Goal: Transaction & Acquisition: Obtain resource

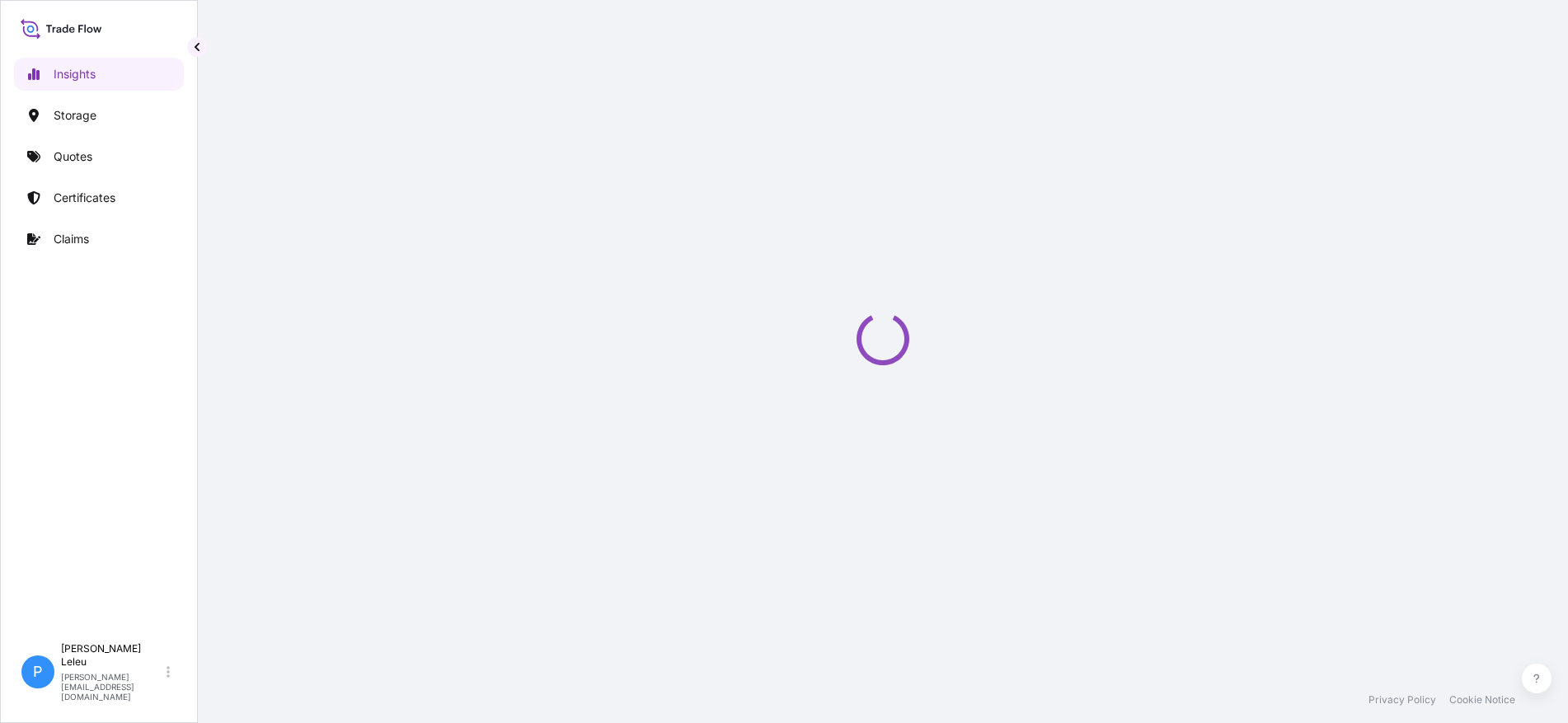
select select "2025"
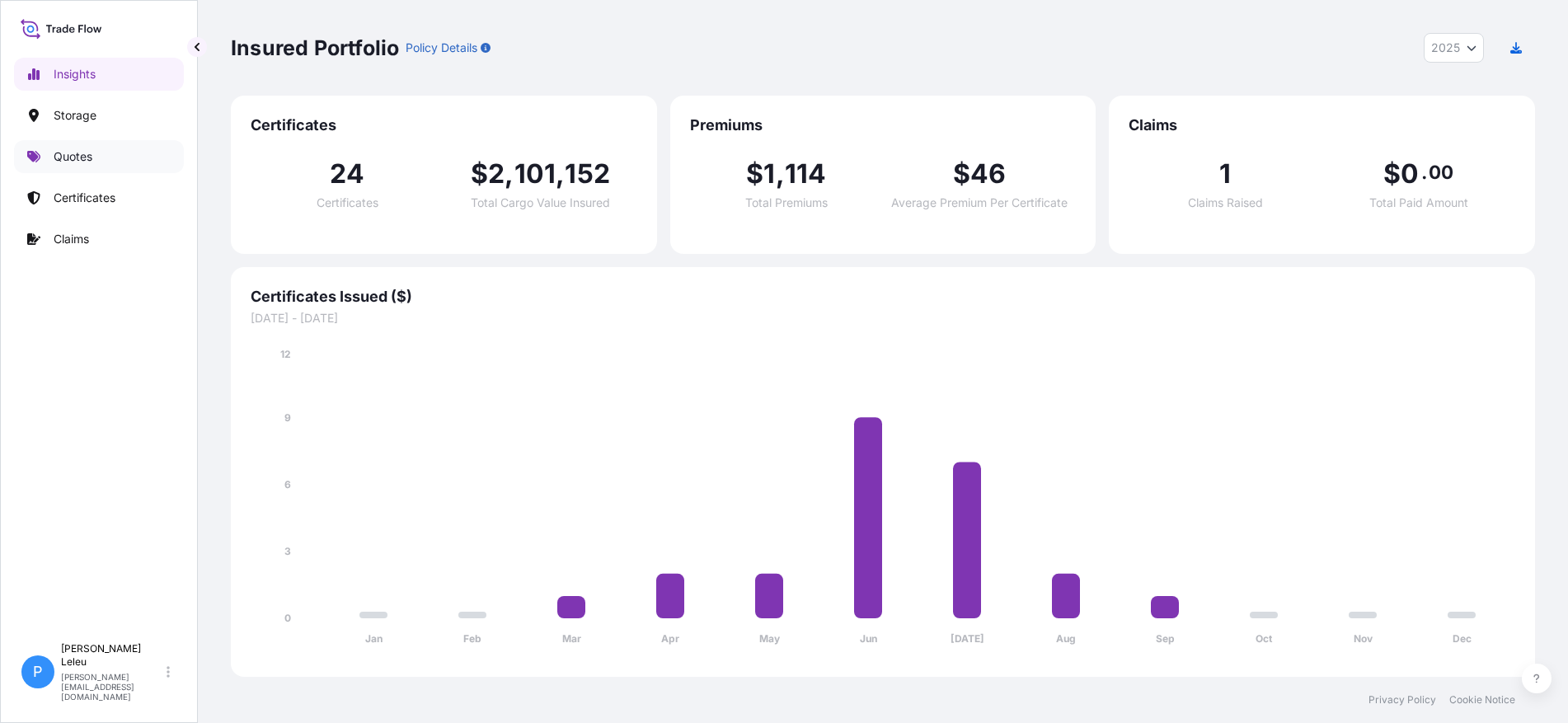
click at [70, 152] on p "Quotes" at bounding box center [72, 156] width 38 height 16
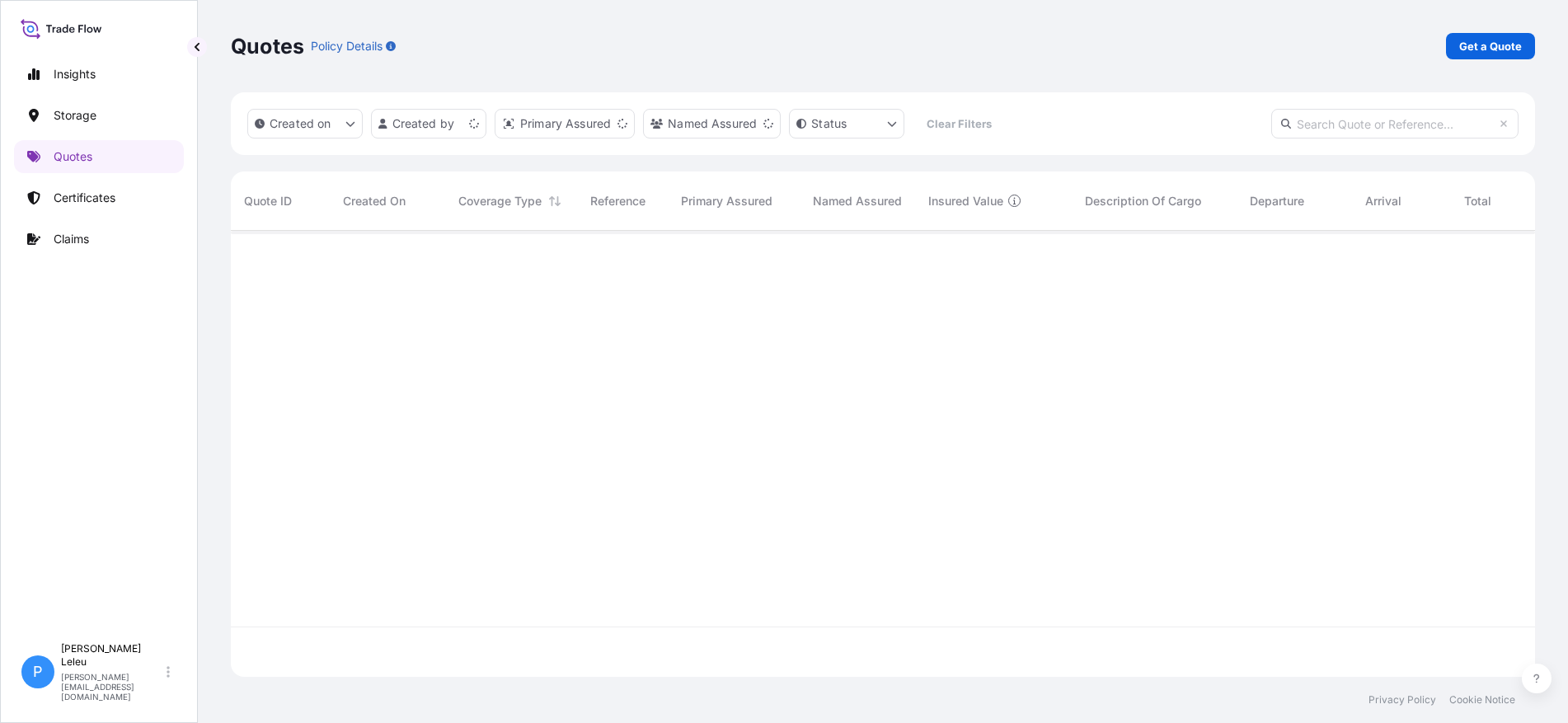
scroll to position [442, 1292]
click at [1496, 44] on p "Get a Quote" at bounding box center [1490, 45] width 62 height 16
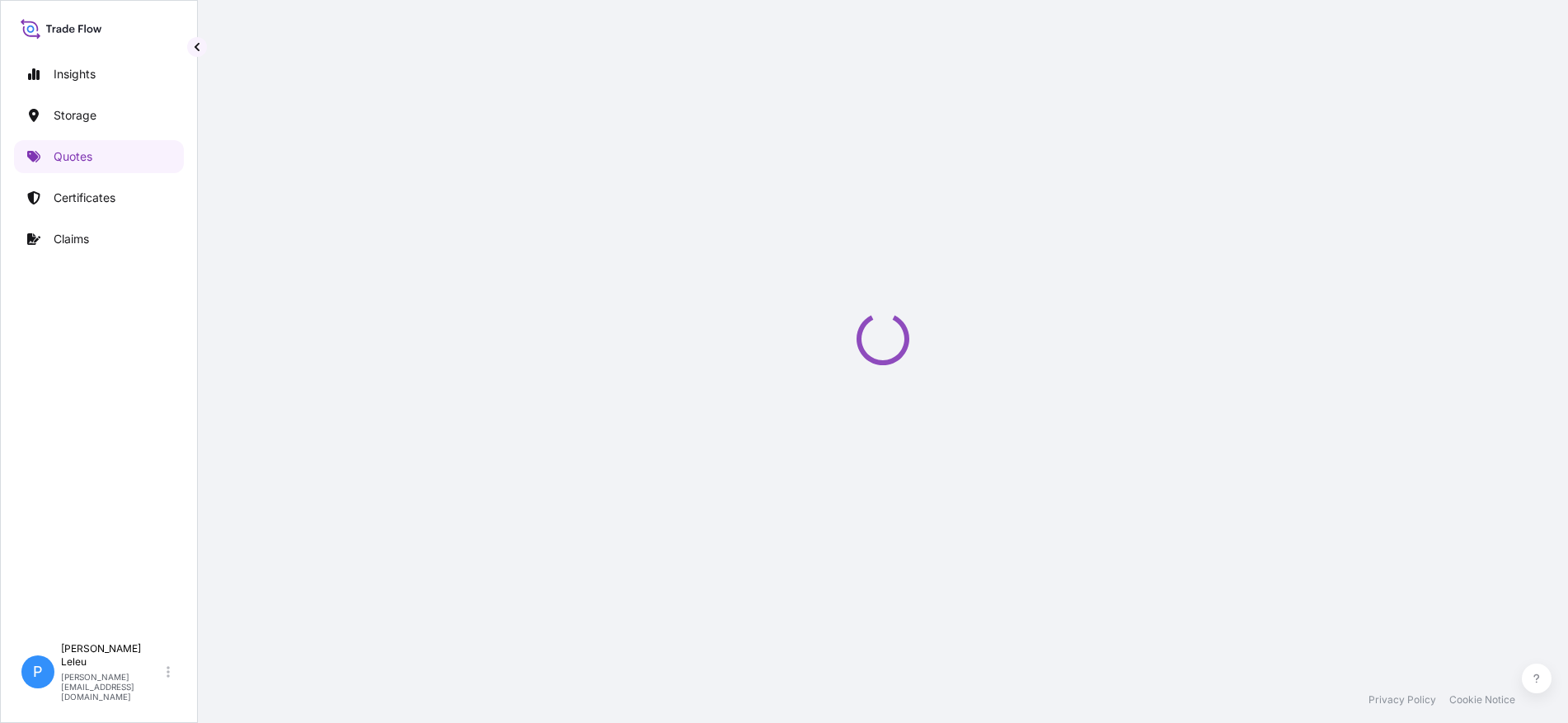
scroll to position [26, 0]
select select "Water"
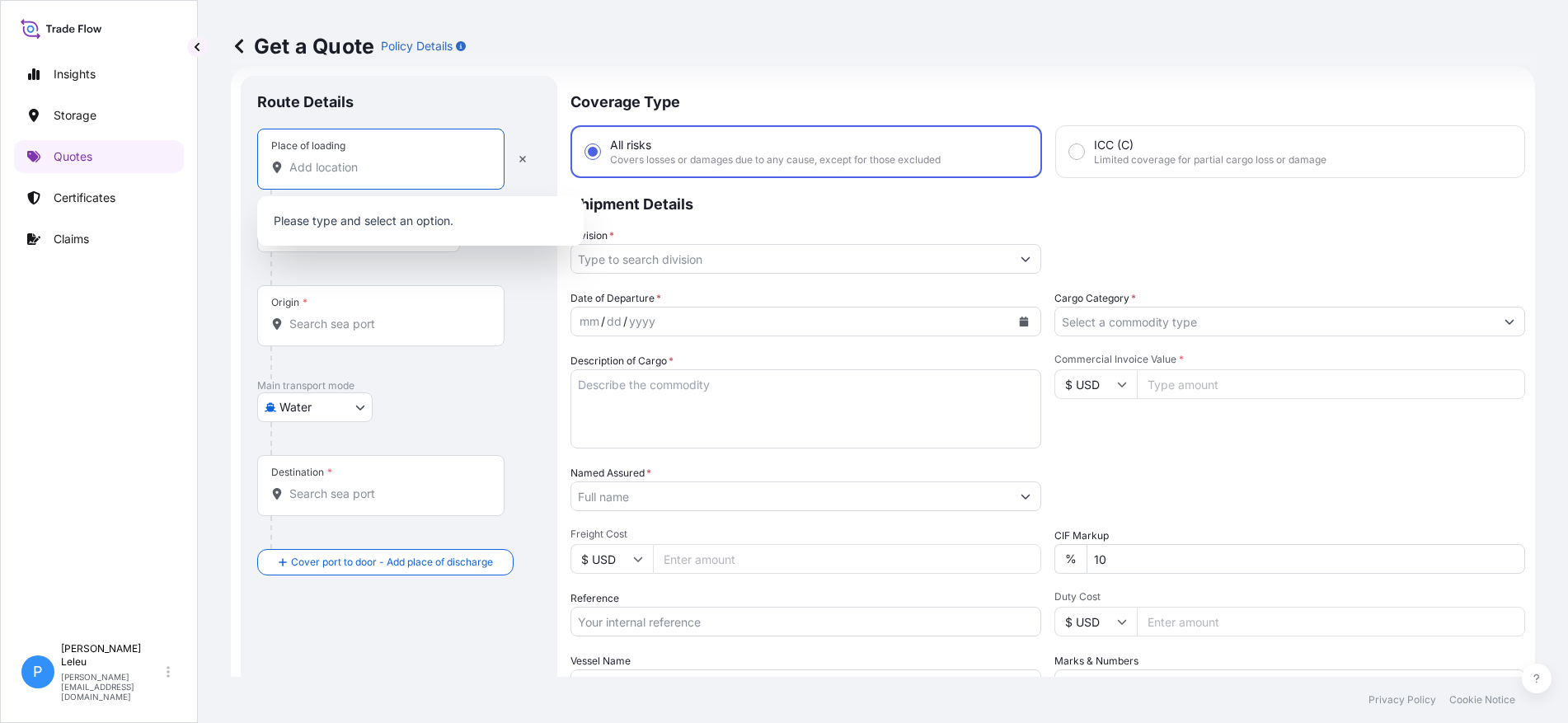
click at [335, 171] on input "Place of loading" at bounding box center [386, 167] width 194 height 16
click at [341, 169] on input "Place of loading" at bounding box center [386, 167] width 194 height 16
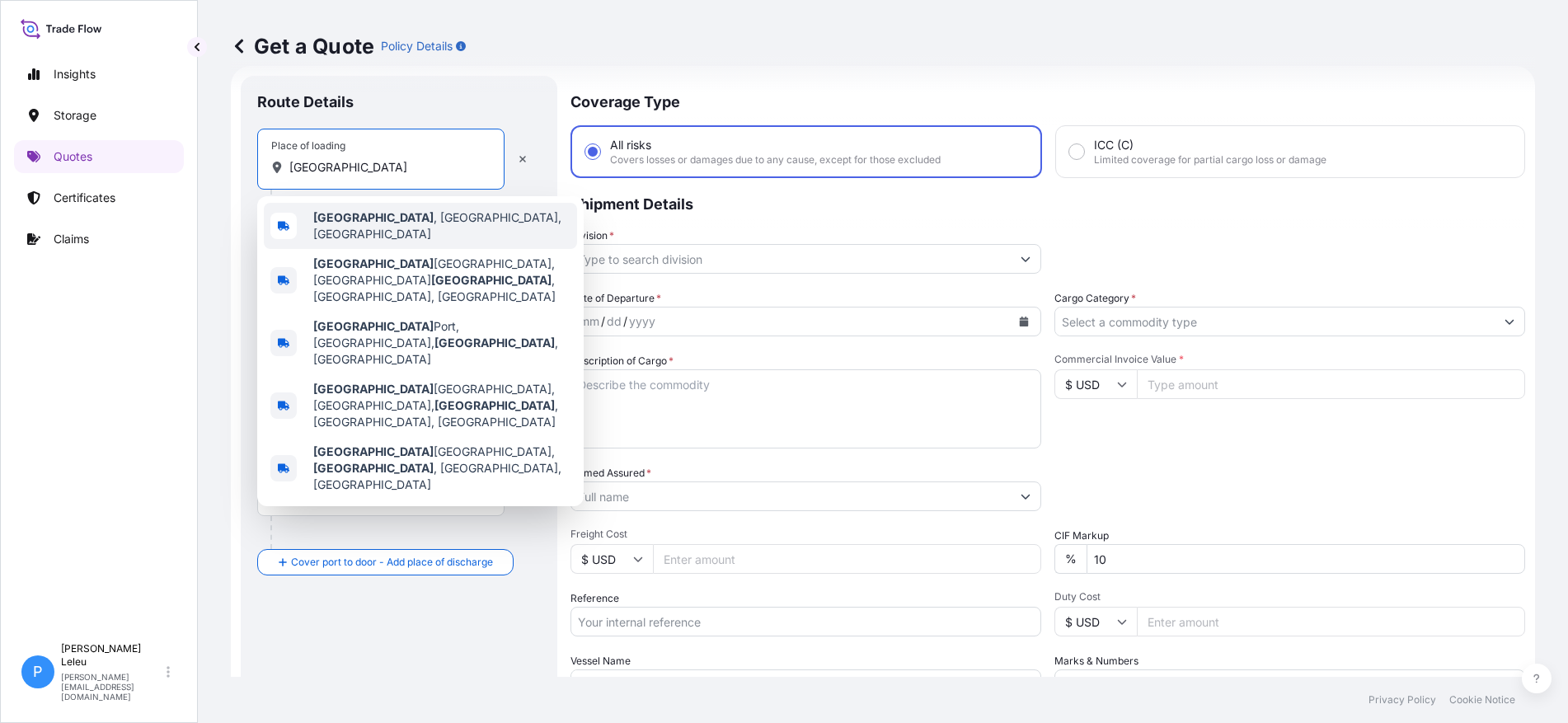
click at [362, 217] on span "[GEOGRAPHIC_DATA] , [GEOGRAPHIC_DATA], [GEOGRAPHIC_DATA]" at bounding box center [442, 226] width 257 height 33
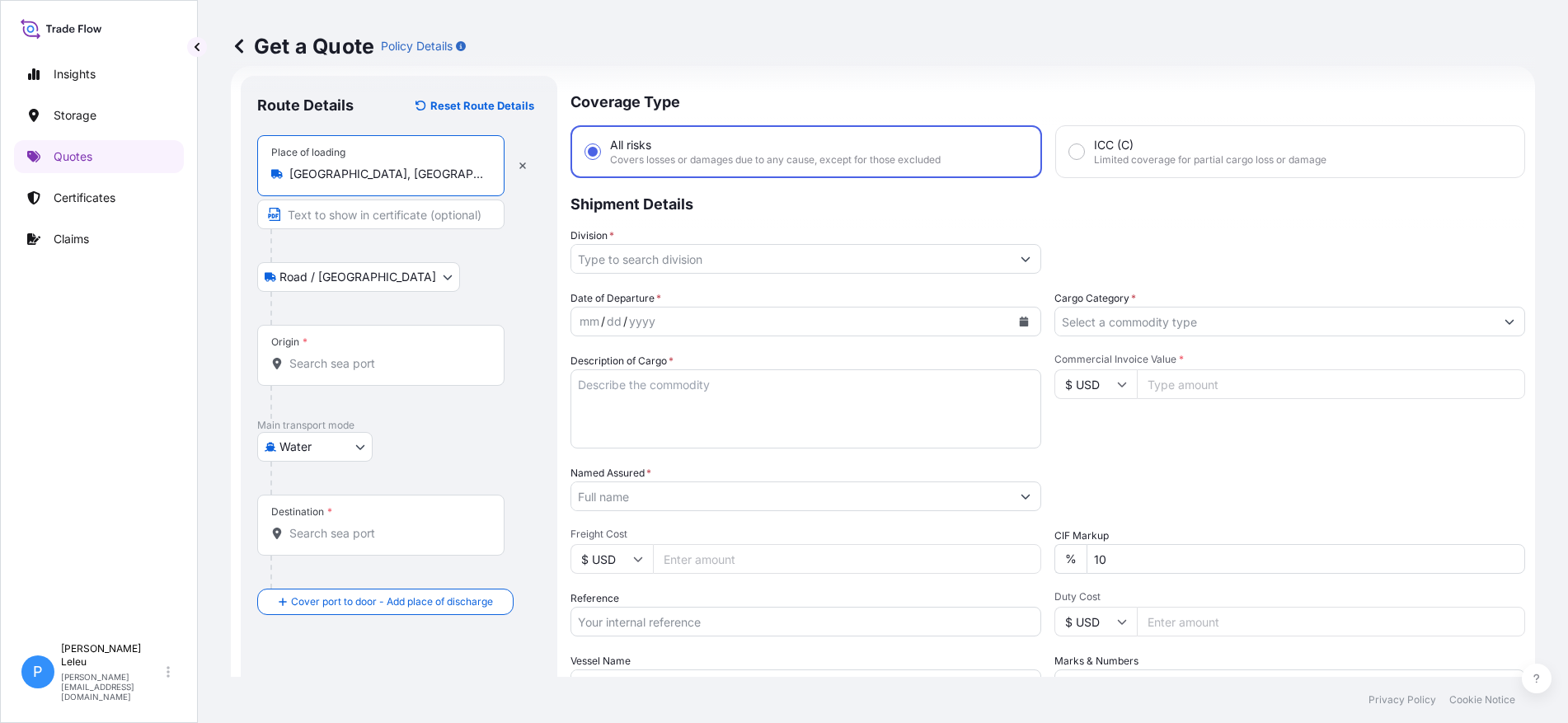
type input "[GEOGRAPHIC_DATA], [GEOGRAPHIC_DATA], [GEOGRAPHIC_DATA]"
click at [349, 359] on input "Origin *" at bounding box center [386, 363] width 194 height 16
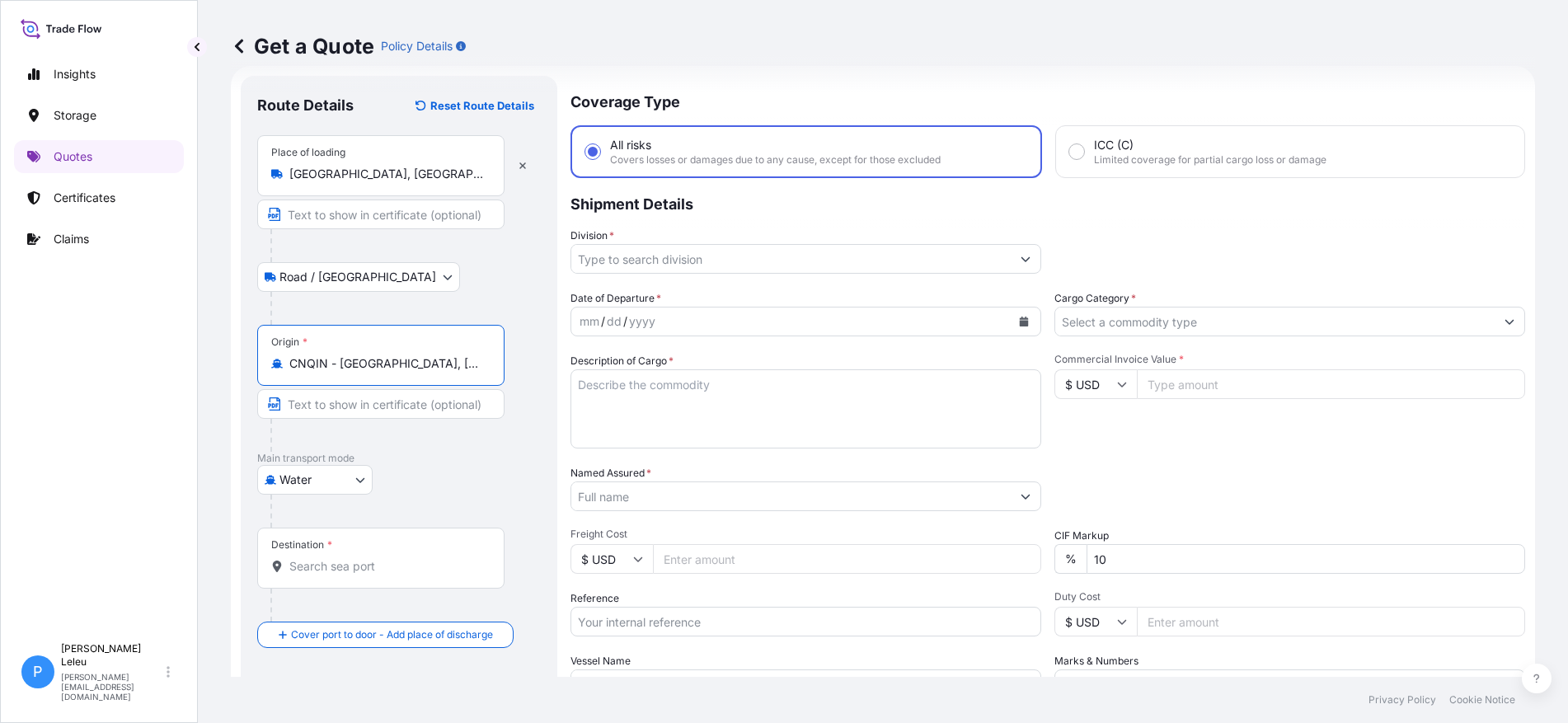
type input "CNQIN - [GEOGRAPHIC_DATA], [GEOGRAPHIC_DATA]"
click at [315, 571] on input "Destination *" at bounding box center [386, 565] width 194 height 16
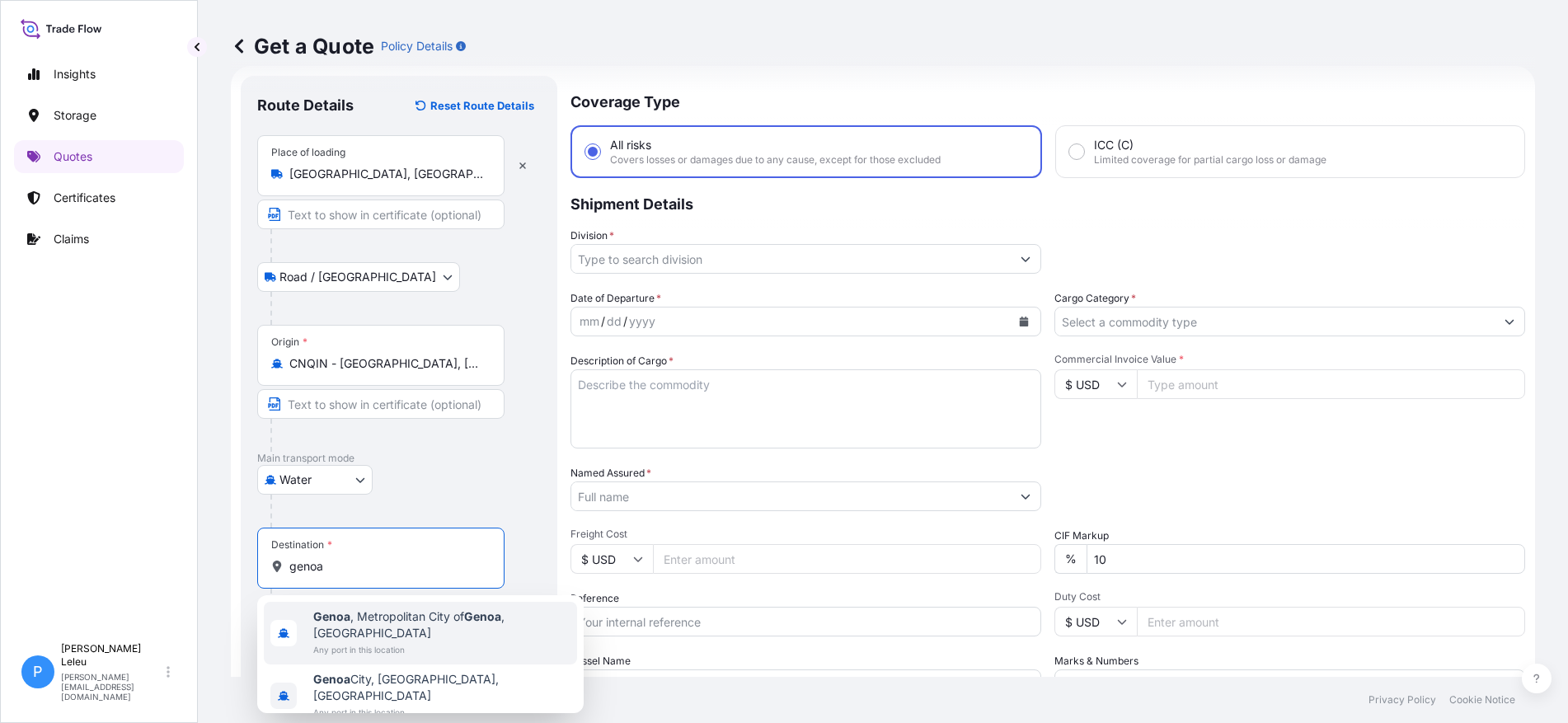
click at [373, 624] on span "[GEOGRAPHIC_DATA] , [GEOGRAPHIC_DATA] of [GEOGRAPHIC_DATA] , [GEOGRAPHIC_DATA]" at bounding box center [442, 624] width 257 height 33
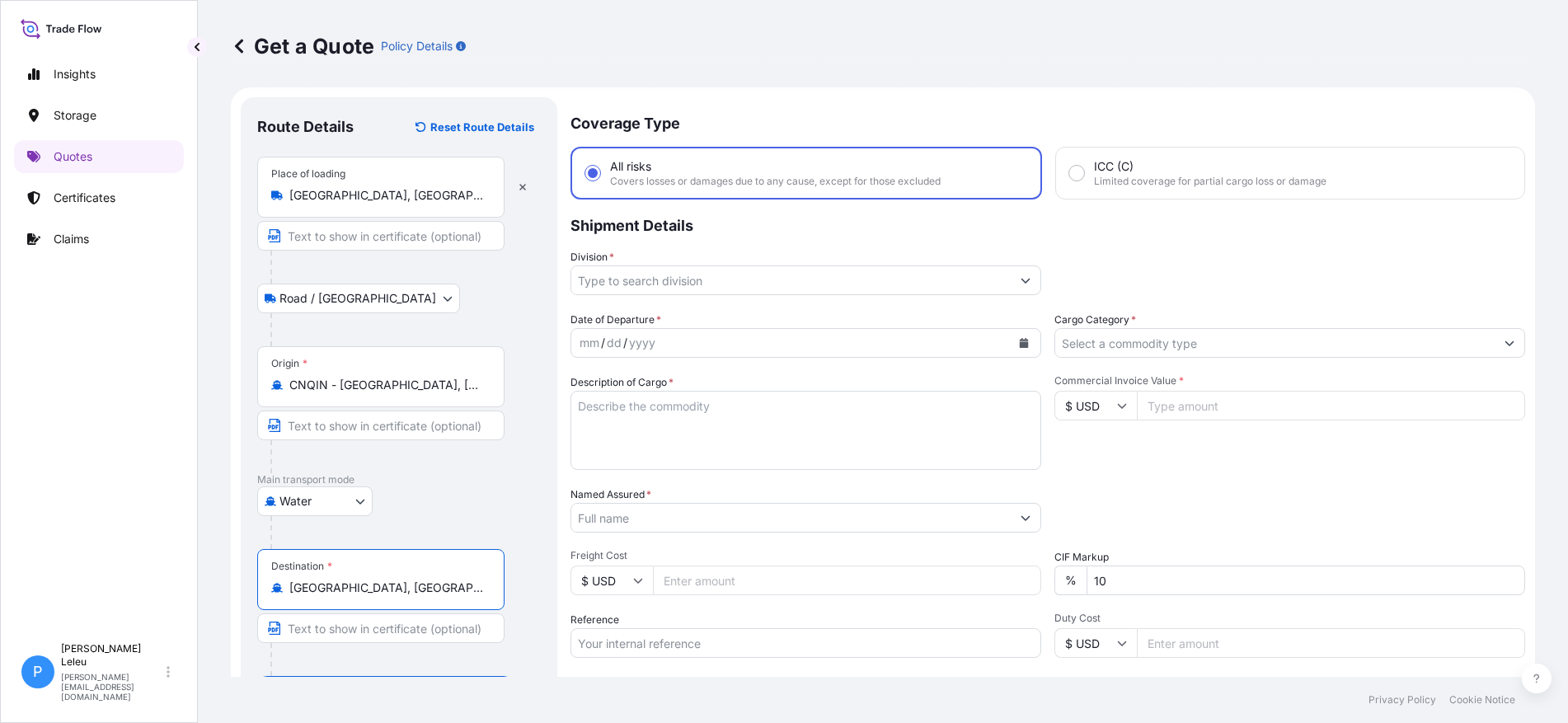
scroll to position [0, 0]
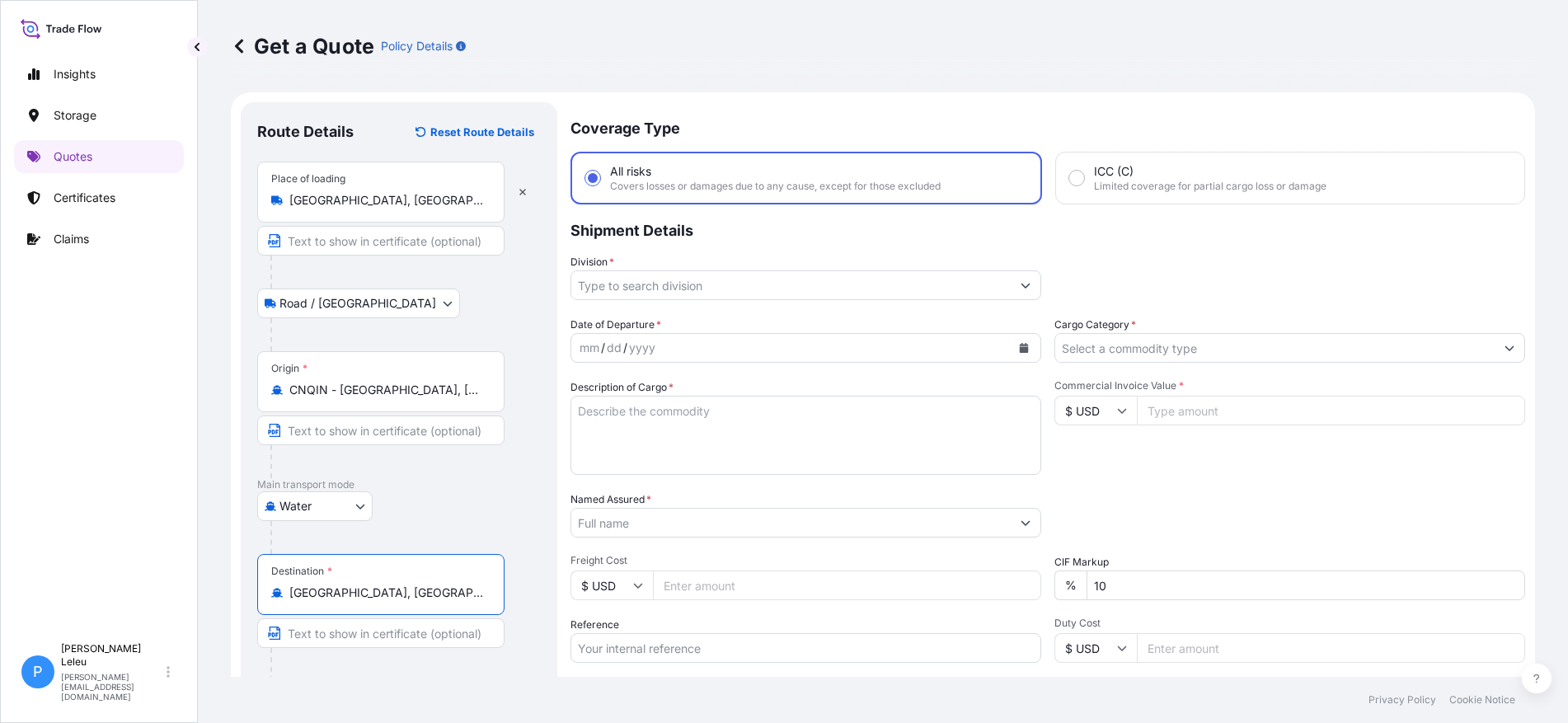
type input "[GEOGRAPHIC_DATA], [GEOGRAPHIC_DATA] of [GEOGRAPHIC_DATA], [GEOGRAPHIC_DATA]"
click at [1010, 289] on button "Show suggestions" at bounding box center [1025, 285] width 30 height 30
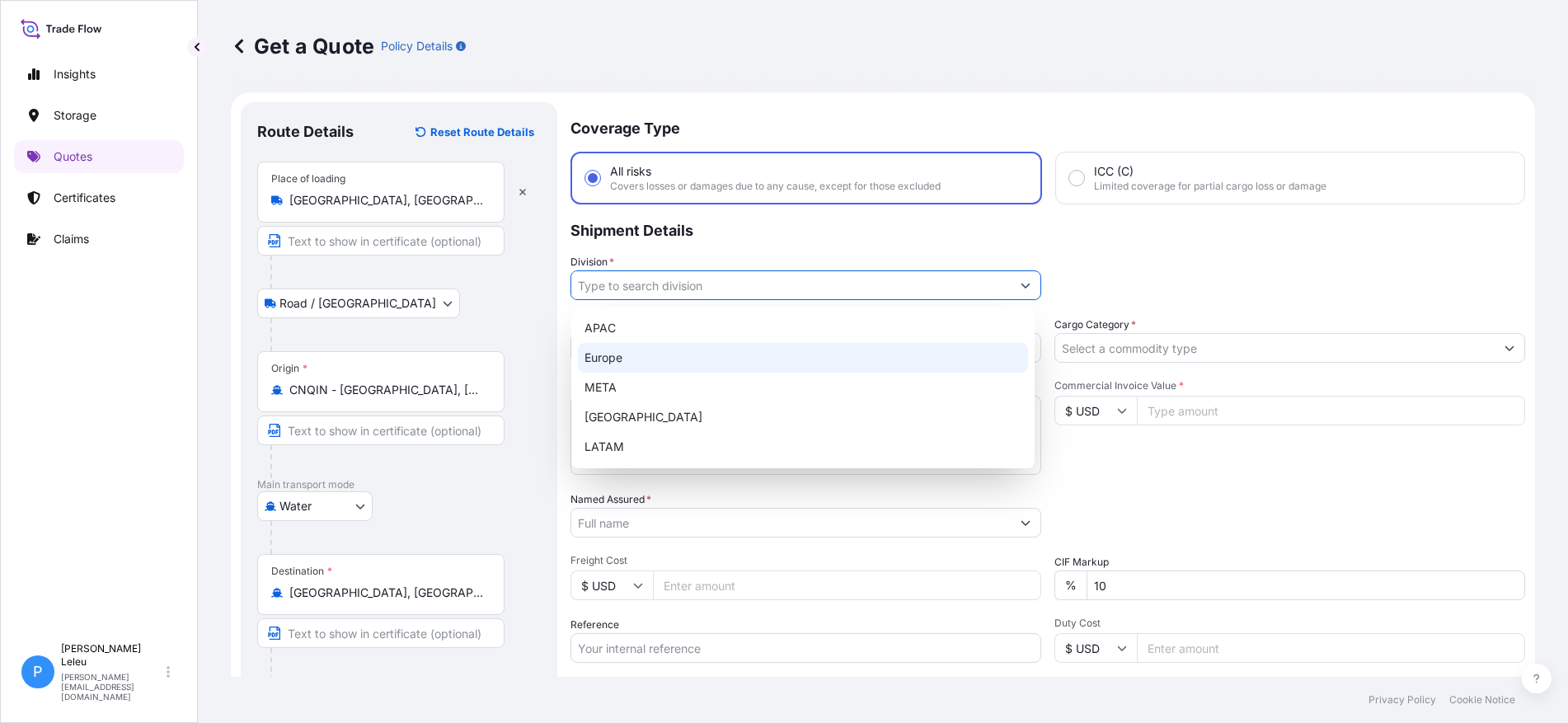
click at [712, 357] on div "Europe" at bounding box center [803, 357] width 450 height 30
type input "Europe"
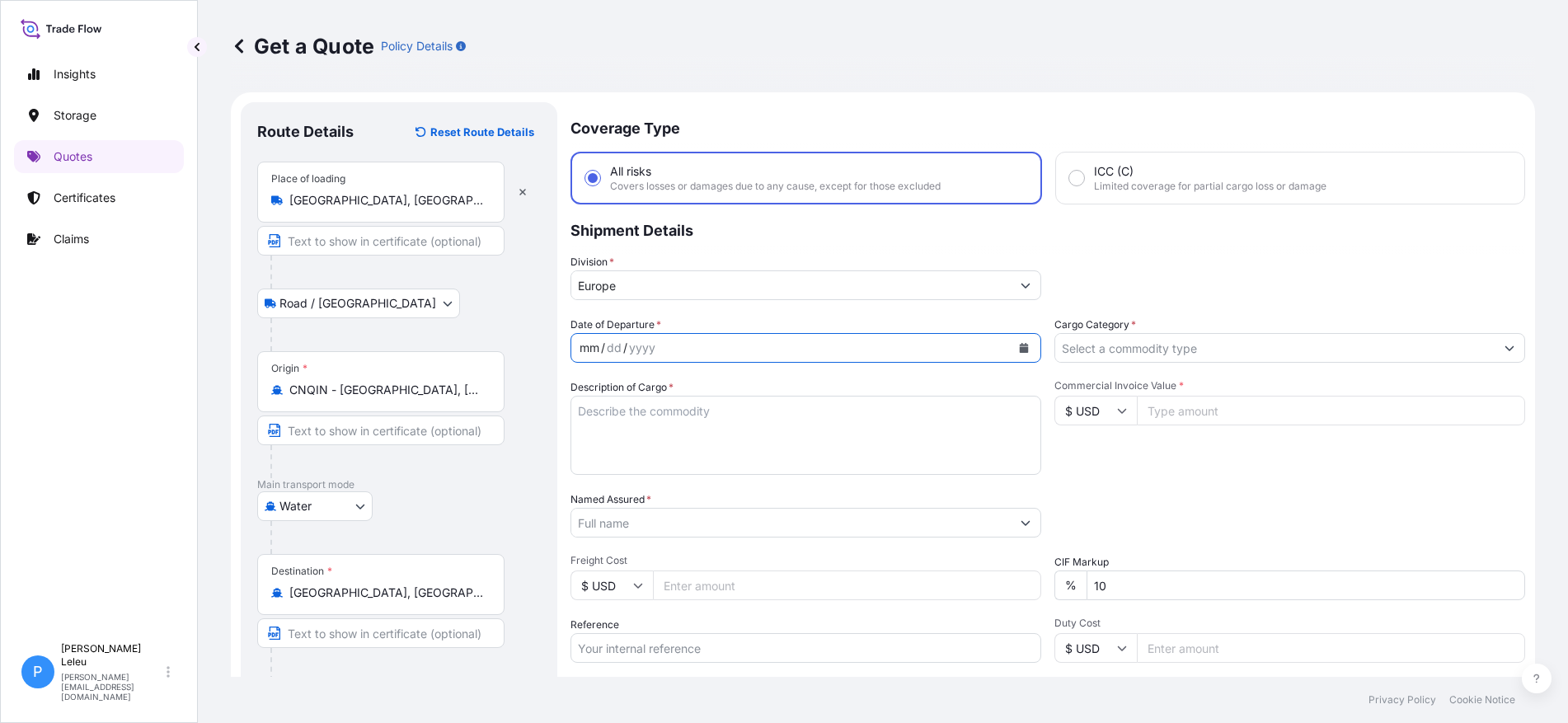
click at [703, 349] on div "mm / dd / yyyy" at bounding box center [790, 348] width 439 height 30
click at [595, 353] on div "mm" at bounding box center [589, 347] width 23 height 20
click at [1010, 343] on button "Calendar" at bounding box center [1023, 347] width 26 height 26
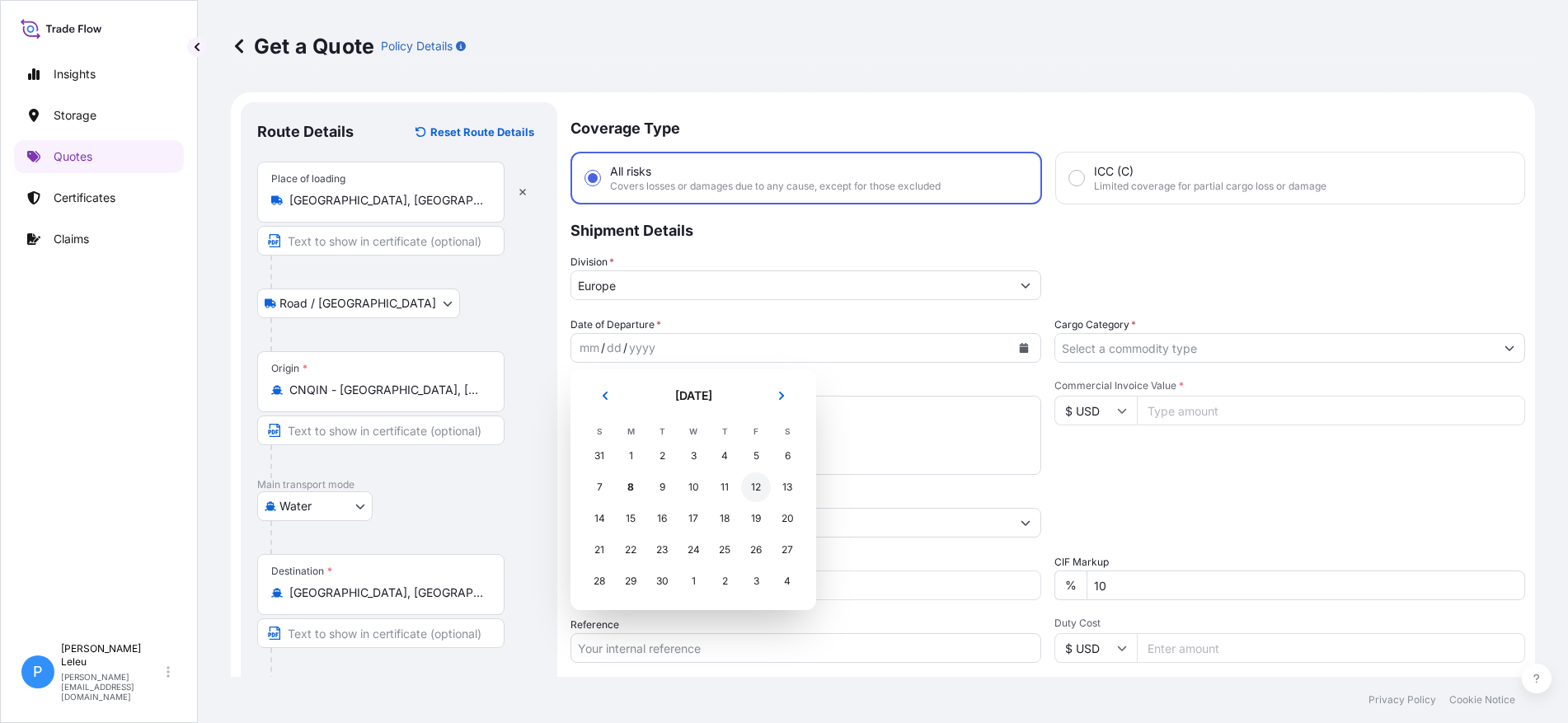
click at [754, 487] on div "12" at bounding box center [755, 487] width 30 height 30
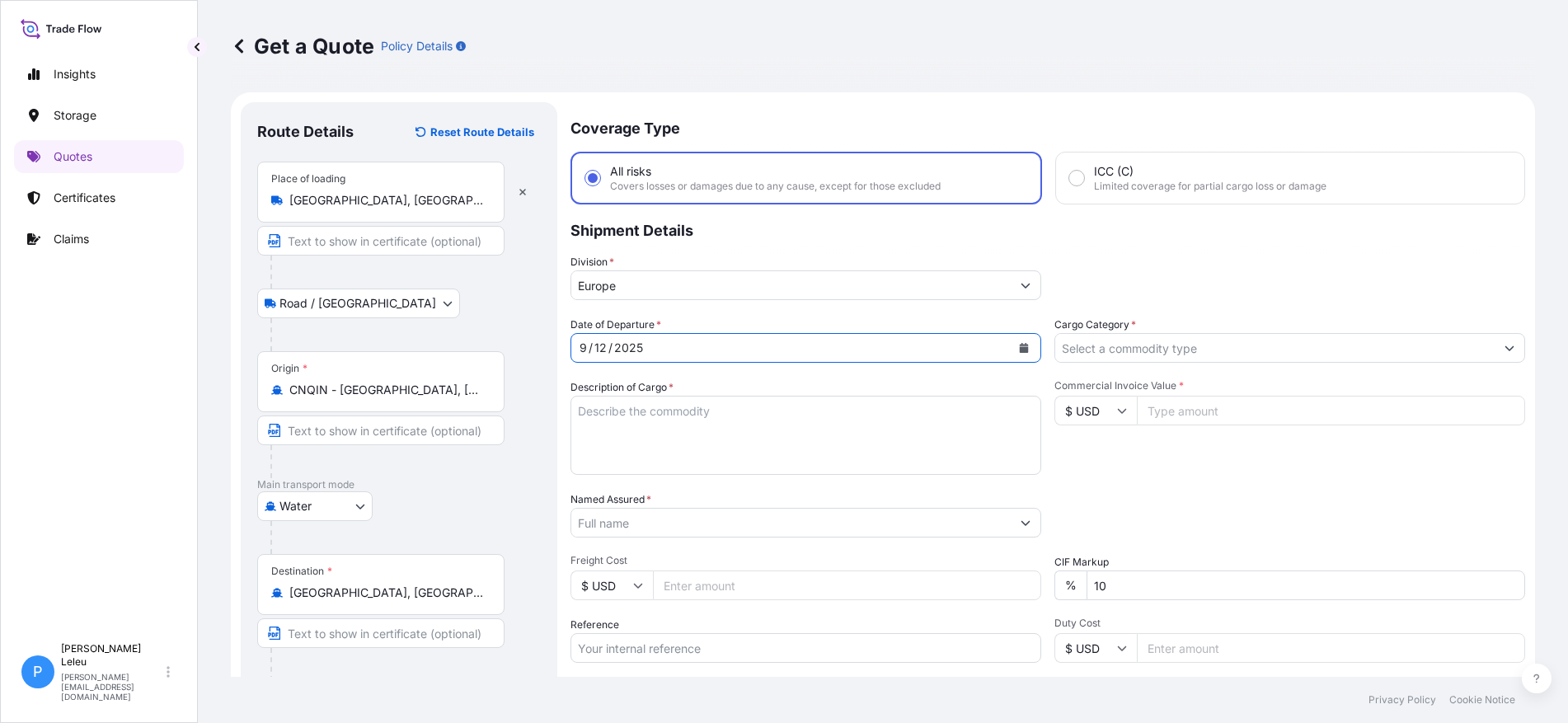
click at [1115, 356] on input "Cargo Category *" at bounding box center [1274, 348] width 439 height 30
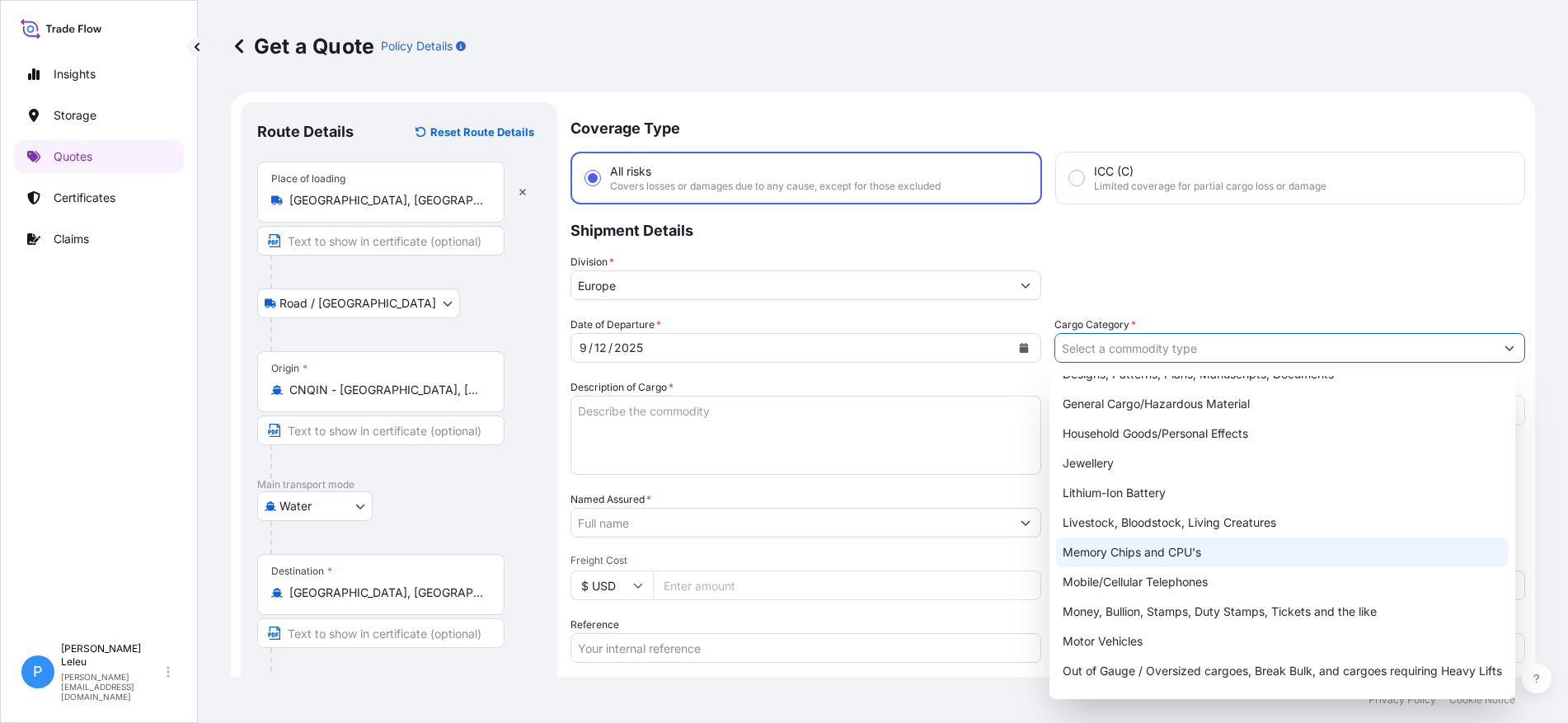
scroll to position [247, 0]
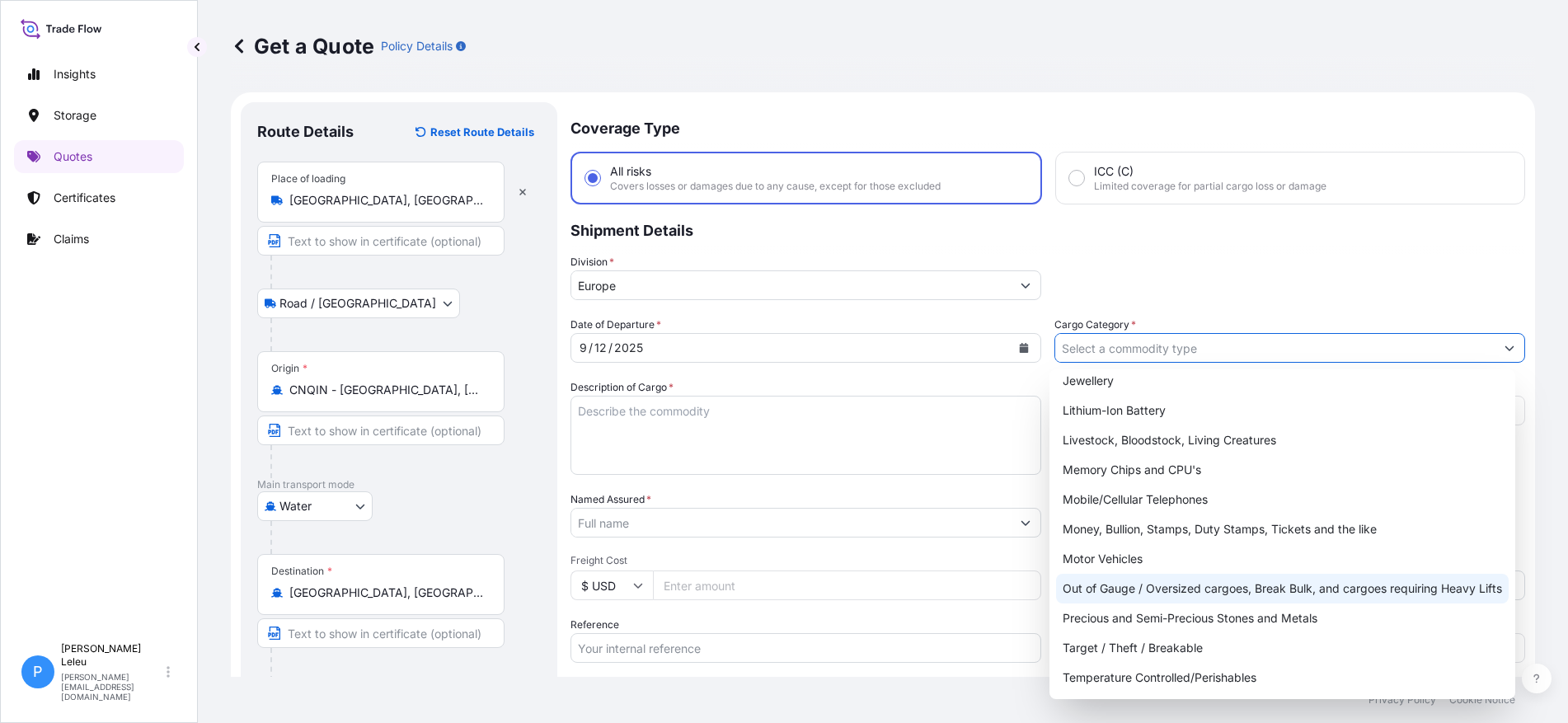
click at [1131, 581] on div "Out of Gauge / Oversized cargoes, Break Bulk, and cargoes requiring Heavy Lifts" at bounding box center [1282, 588] width 453 height 30
type input "Out of Gauge / Oversized cargoes, Break Bulk, and cargoes requiring Heavy Lifts"
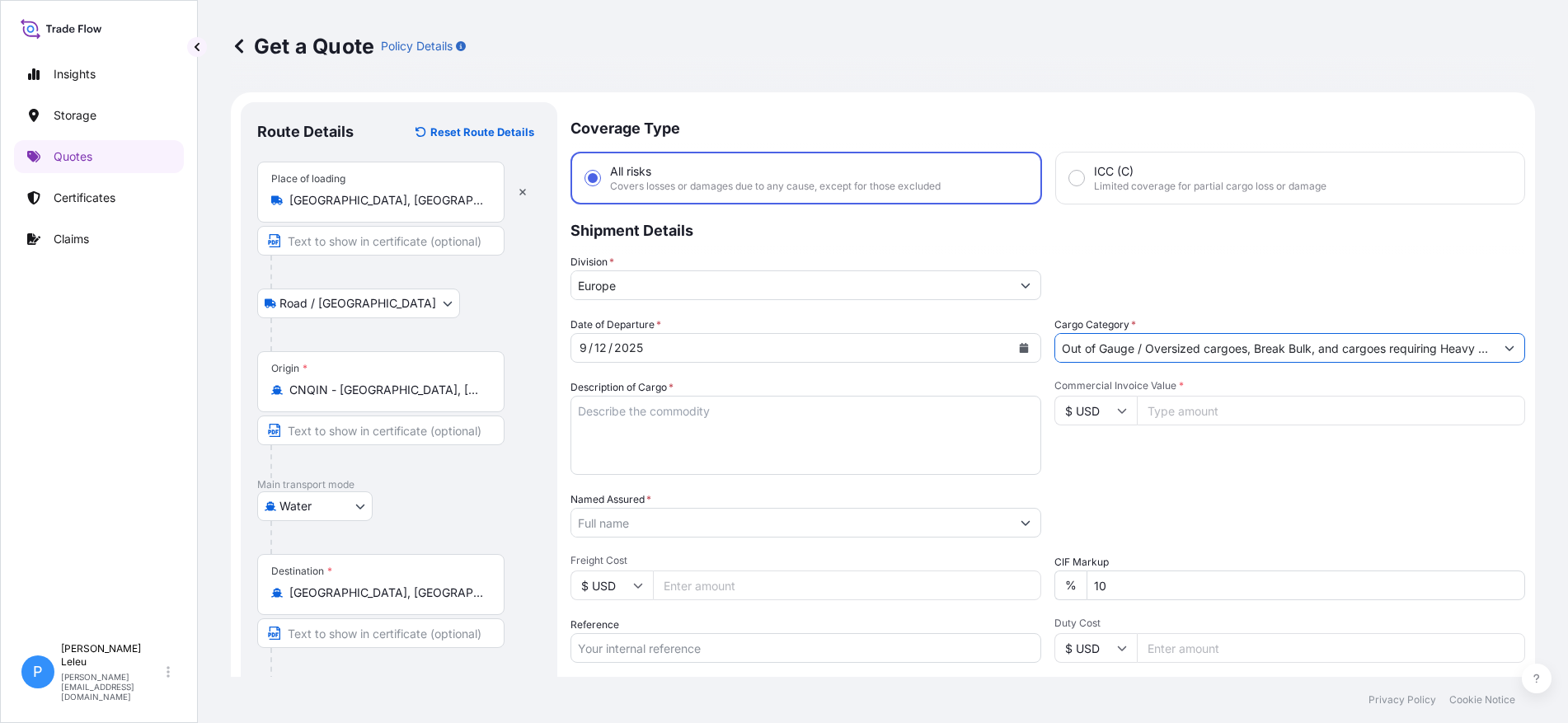
click at [678, 417] on textarea "Description of Cargo *" at bounding box center [806, 435] width 471 height 79
type textarea "rubber fender, steel panel and accessories"
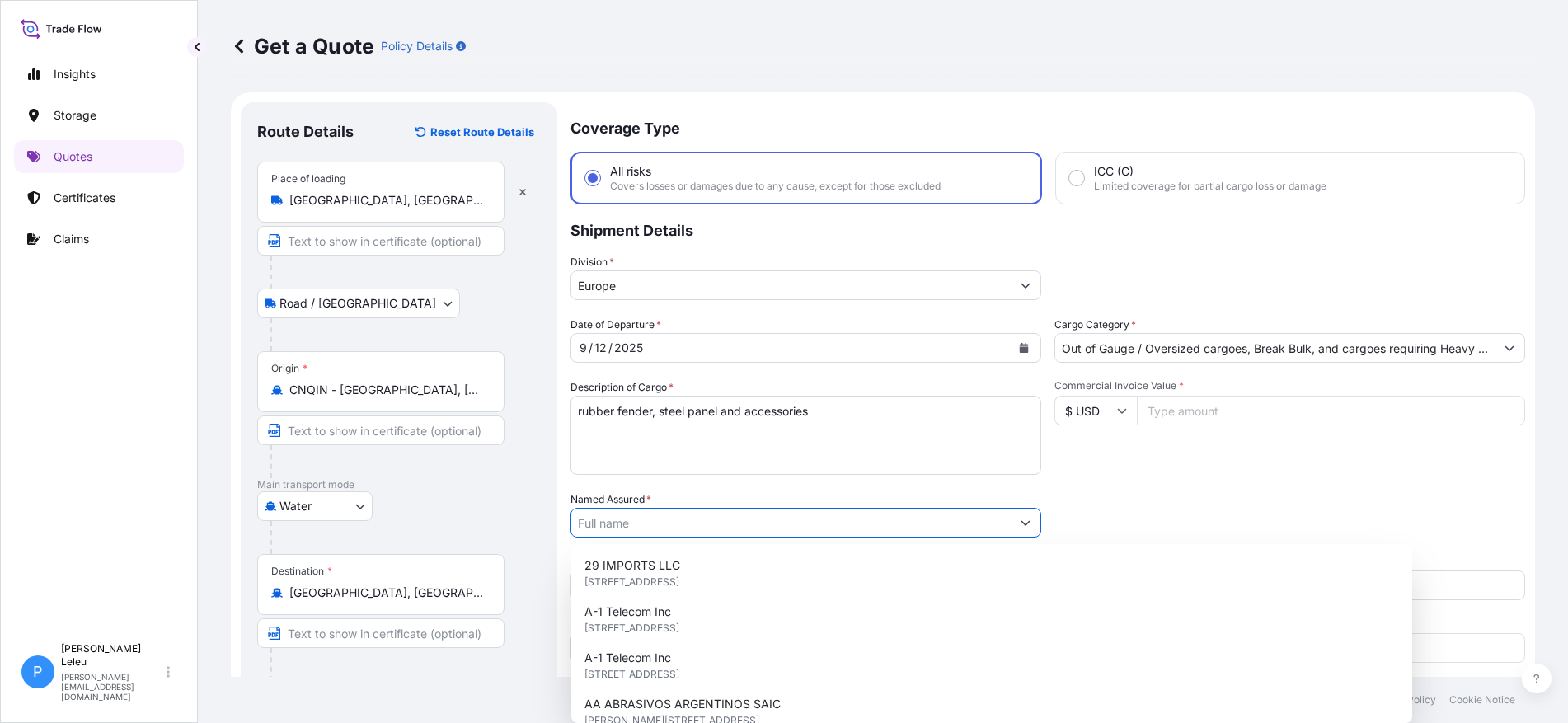
click at [1016, 515] on button "Show suggestions" at bounding box center [1025, 522] width 30 height 30
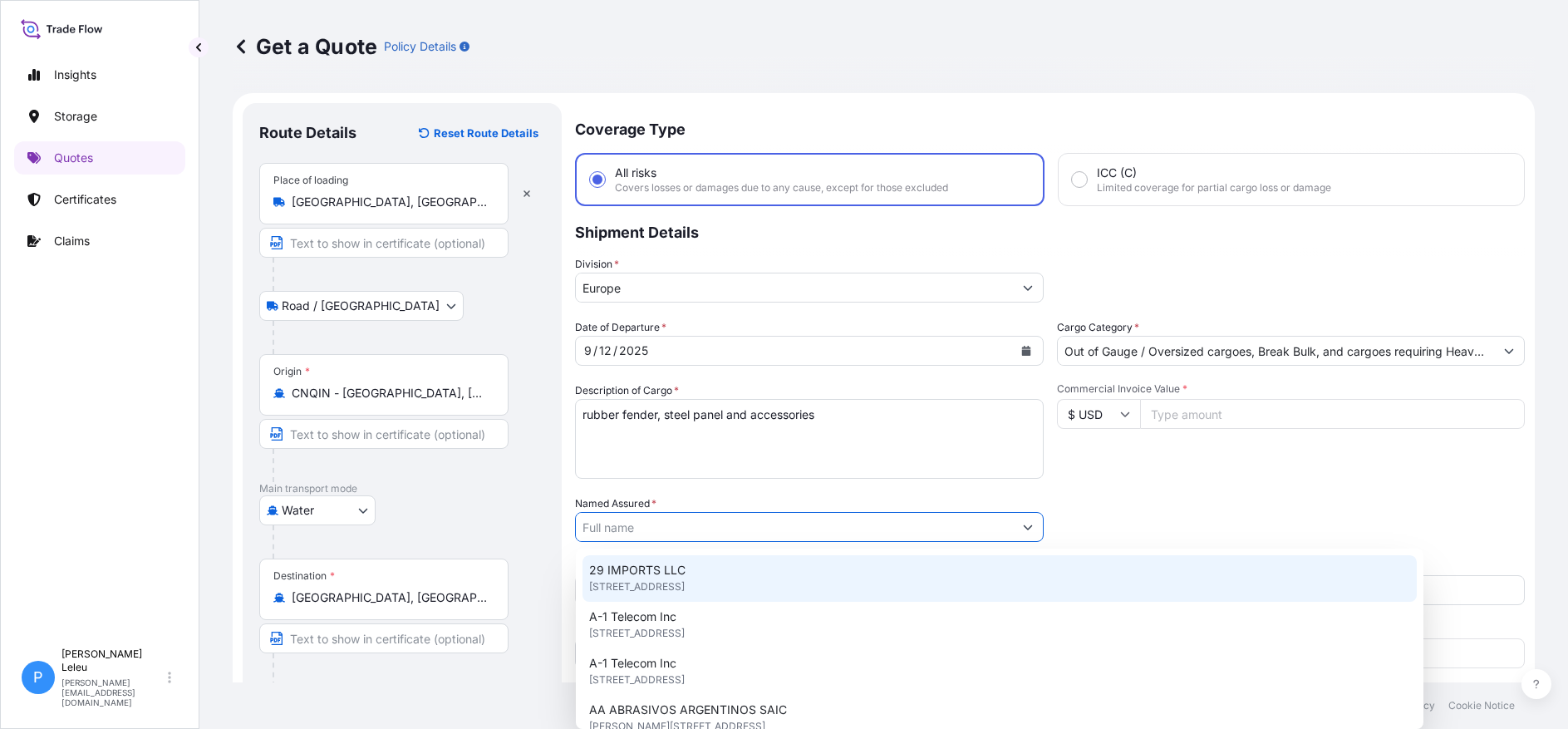
click at [846, 529] on input "Named Assured *" at bounding box center [794, 526] width 437 height 30
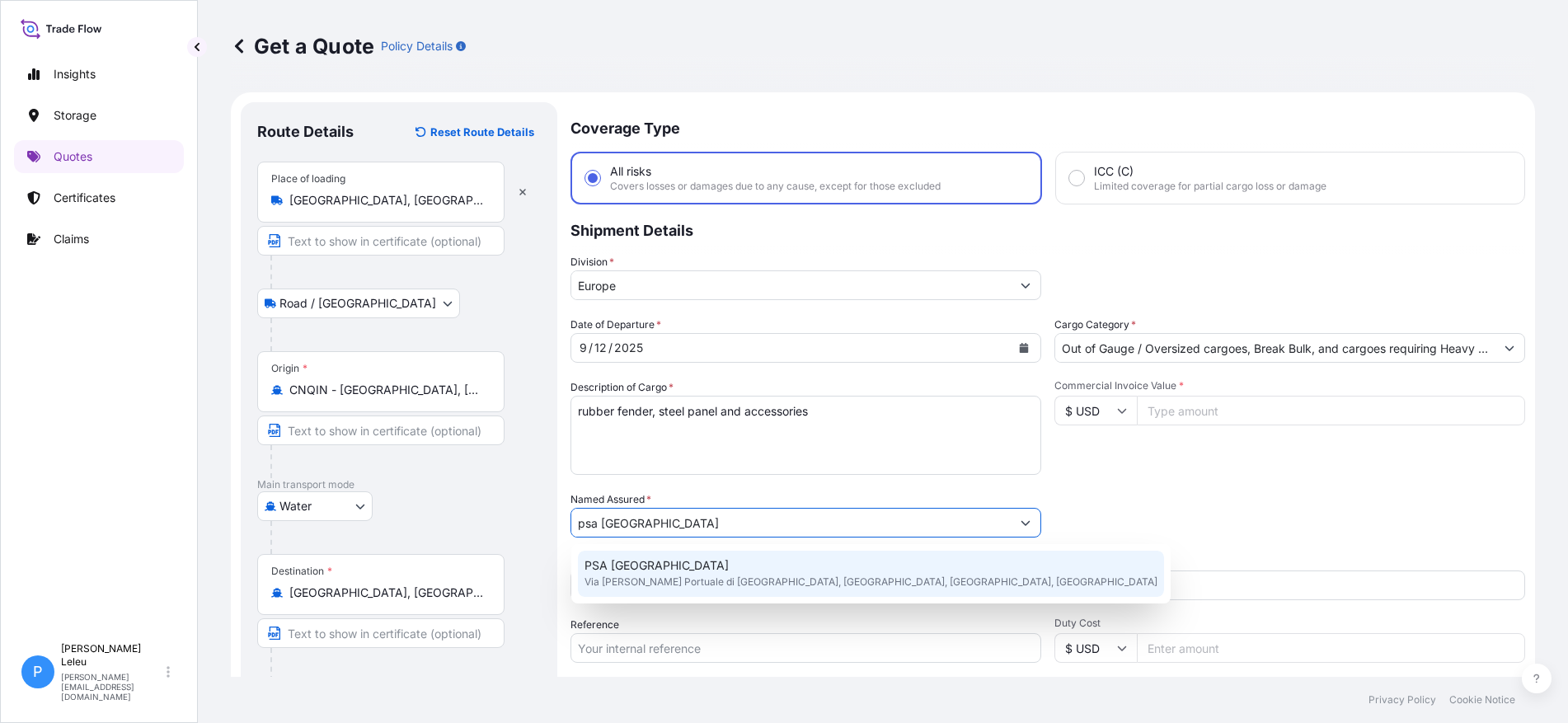
click at [696, 564] on div "PSA [GEOGRAPHIC_DATA] Via [PERSON_NAME] Portuale di [GEOGRAPHIC_DATA], 16157, […" at bounding box center [871, 574] width 586 height 46
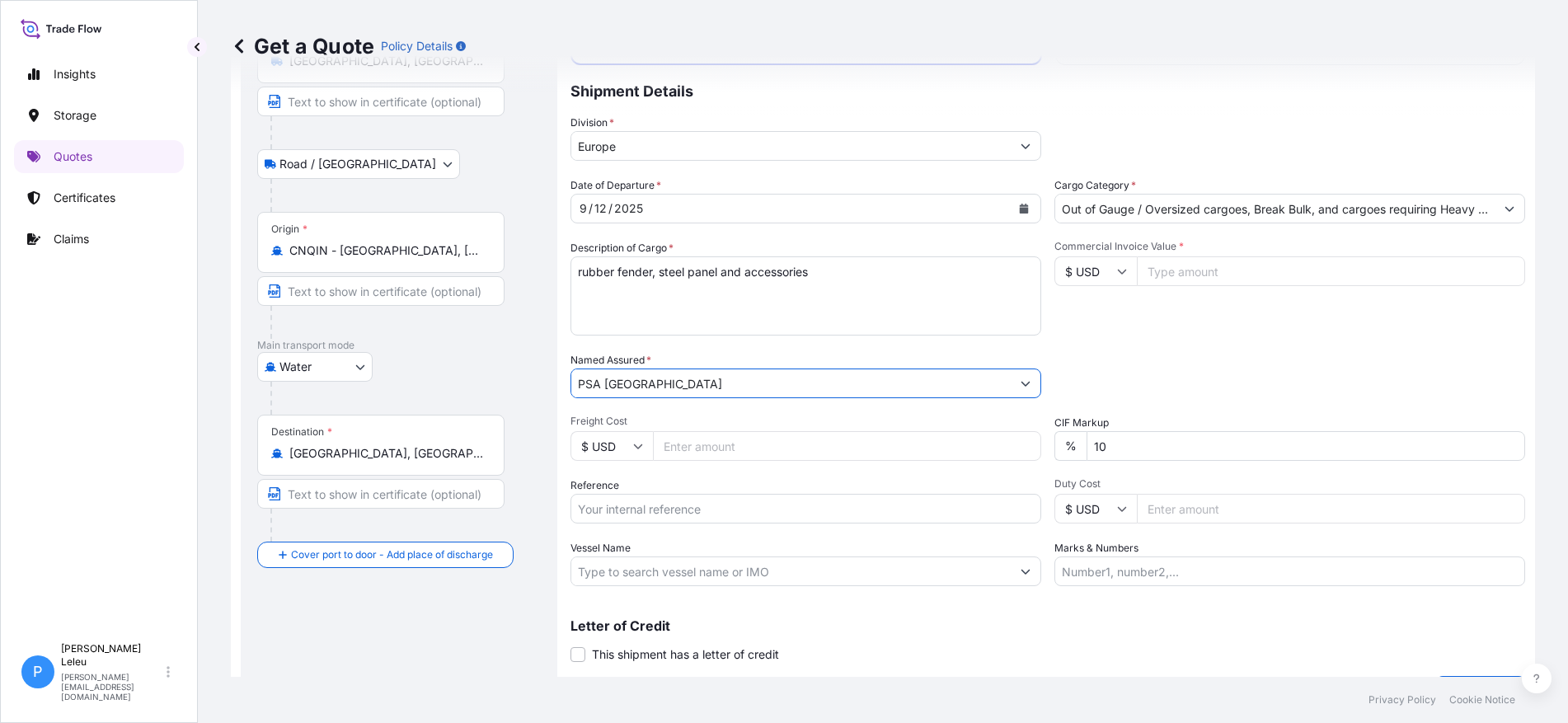
scroll to position [182, 0]
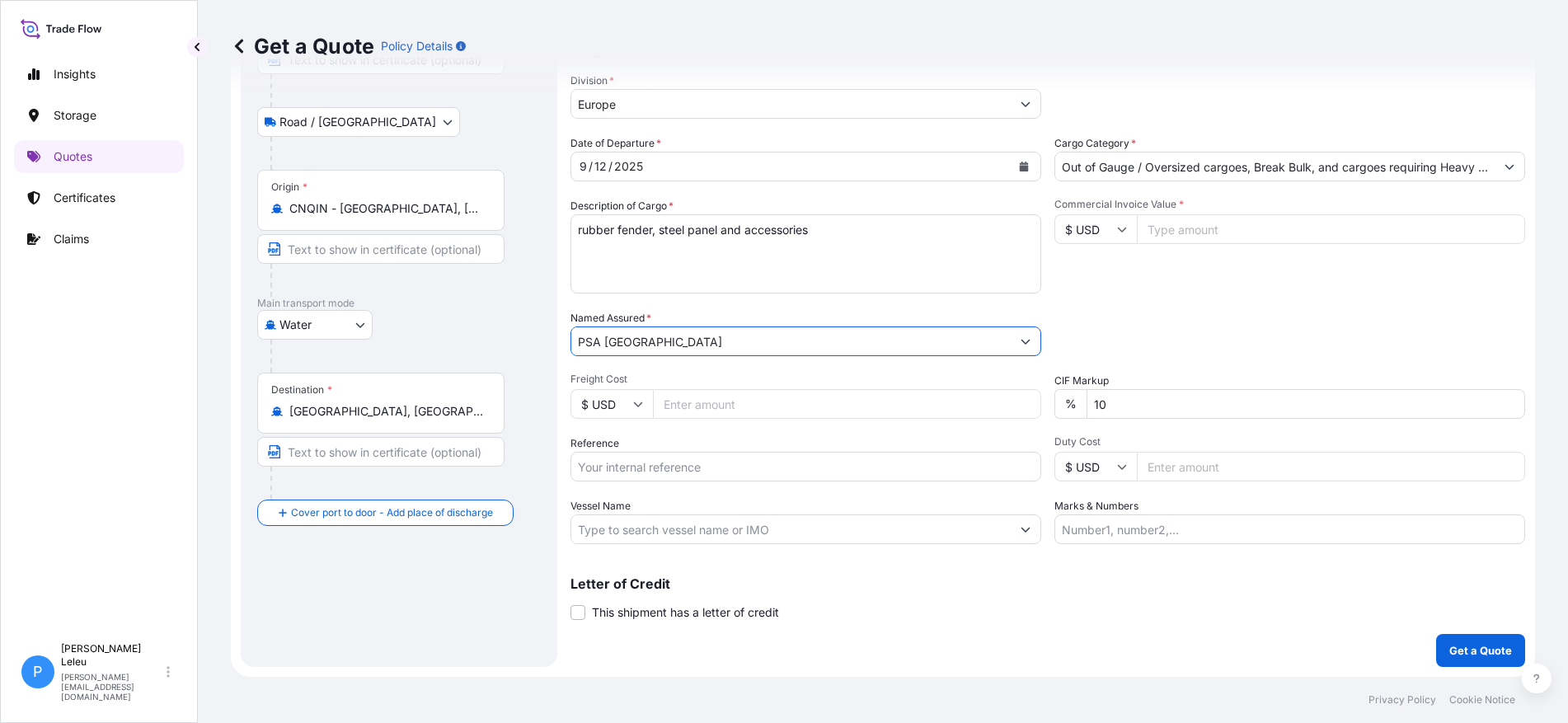
type input "PSA [GEOGRAPHIC_DATA]"
click at [742, 400] on input "Freight Cost" at bounding box center [847, 403] width 388 height 30
click at [692, 408] on input "Freight Cost" at bounding box center [847, 403] width 388 height 30
type input "13834"
type input "Rubber fender"
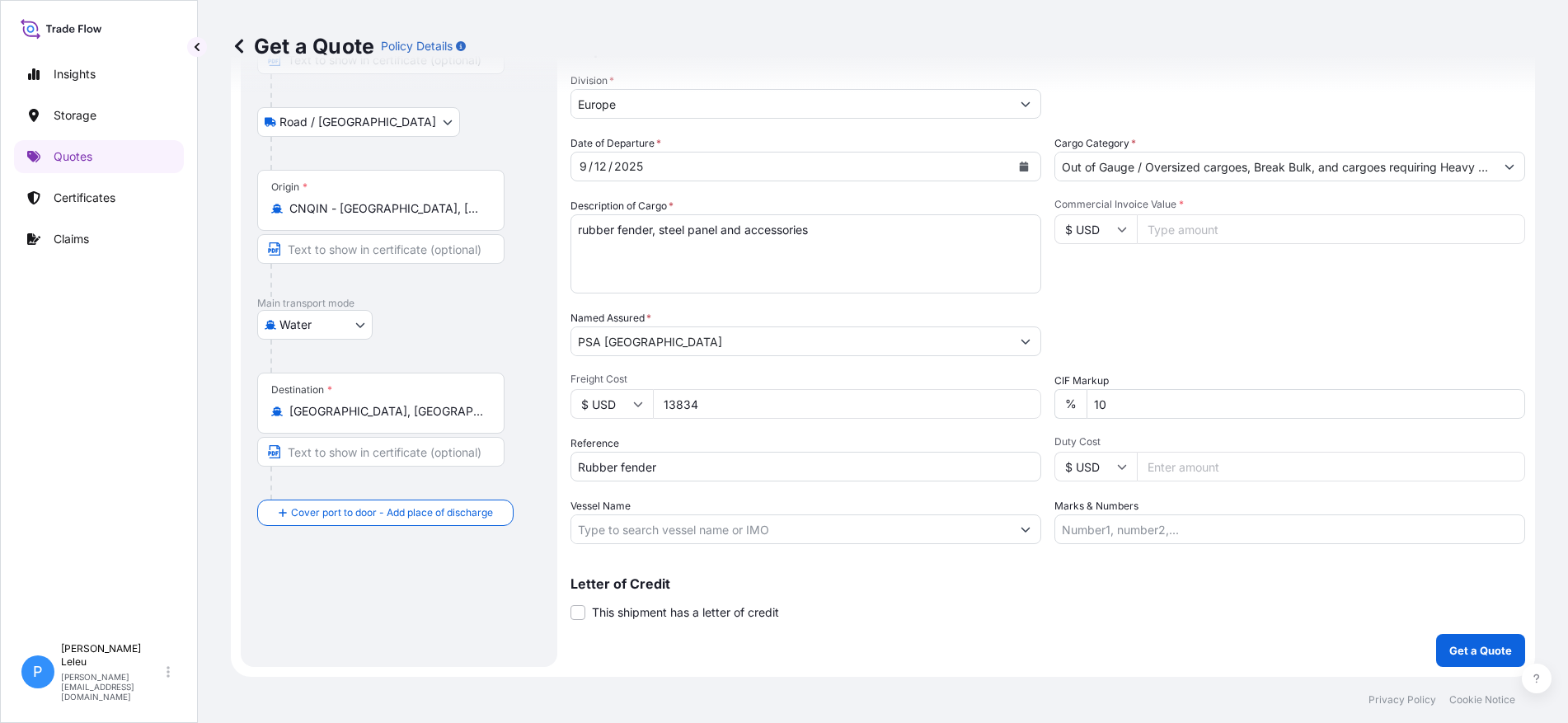
click at [1300, 476] on input "Duty Cost" at bounding box center [1330, 466] width 388 height 30
click at [1219, 233] on input "Commercial Invoice Value *" at bounding box center [1330, 228] width 388 height 30
click at [1193, 225] on input "Commercial Invoice Value *" at bounding box center [1330, 228] width 388 height 30
type input "136500"
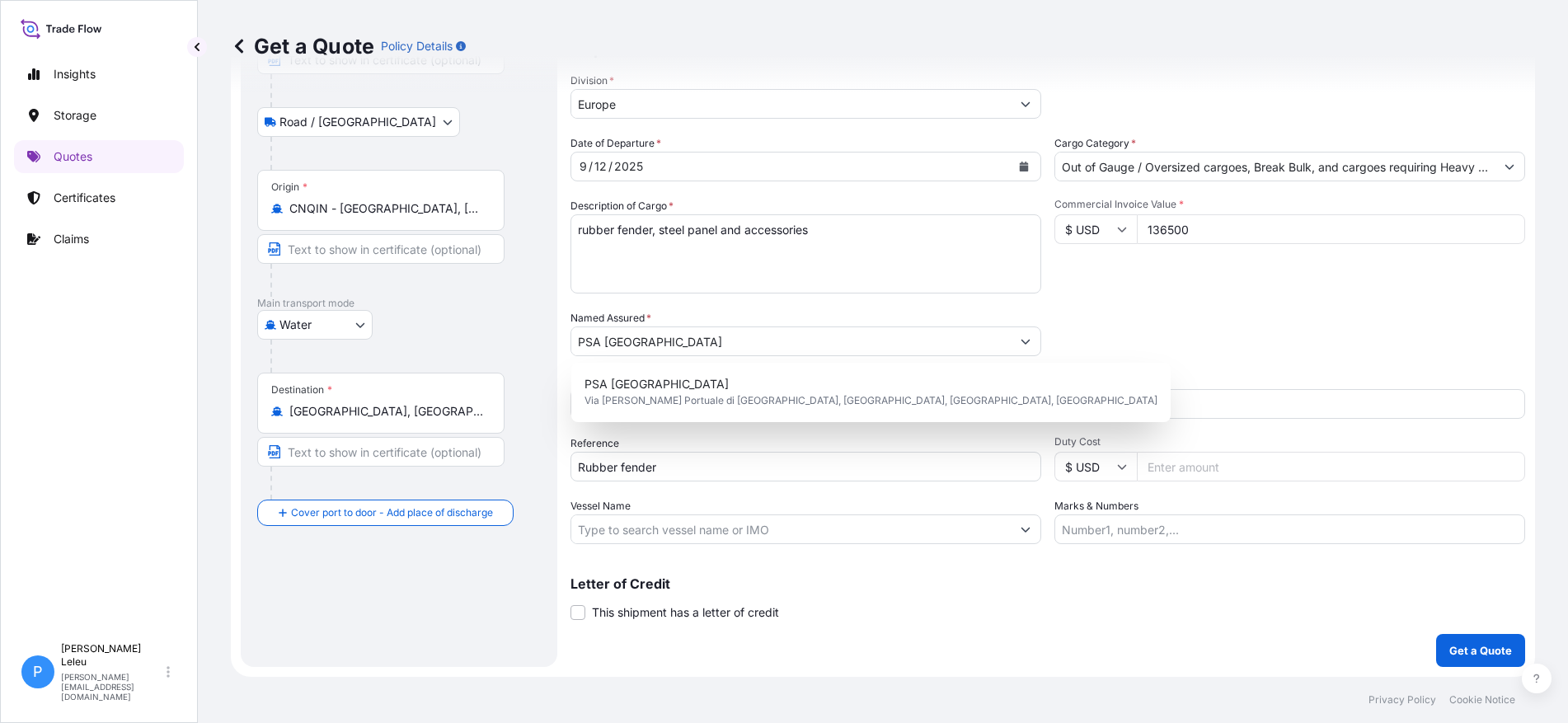
scroll to position [9, 0]
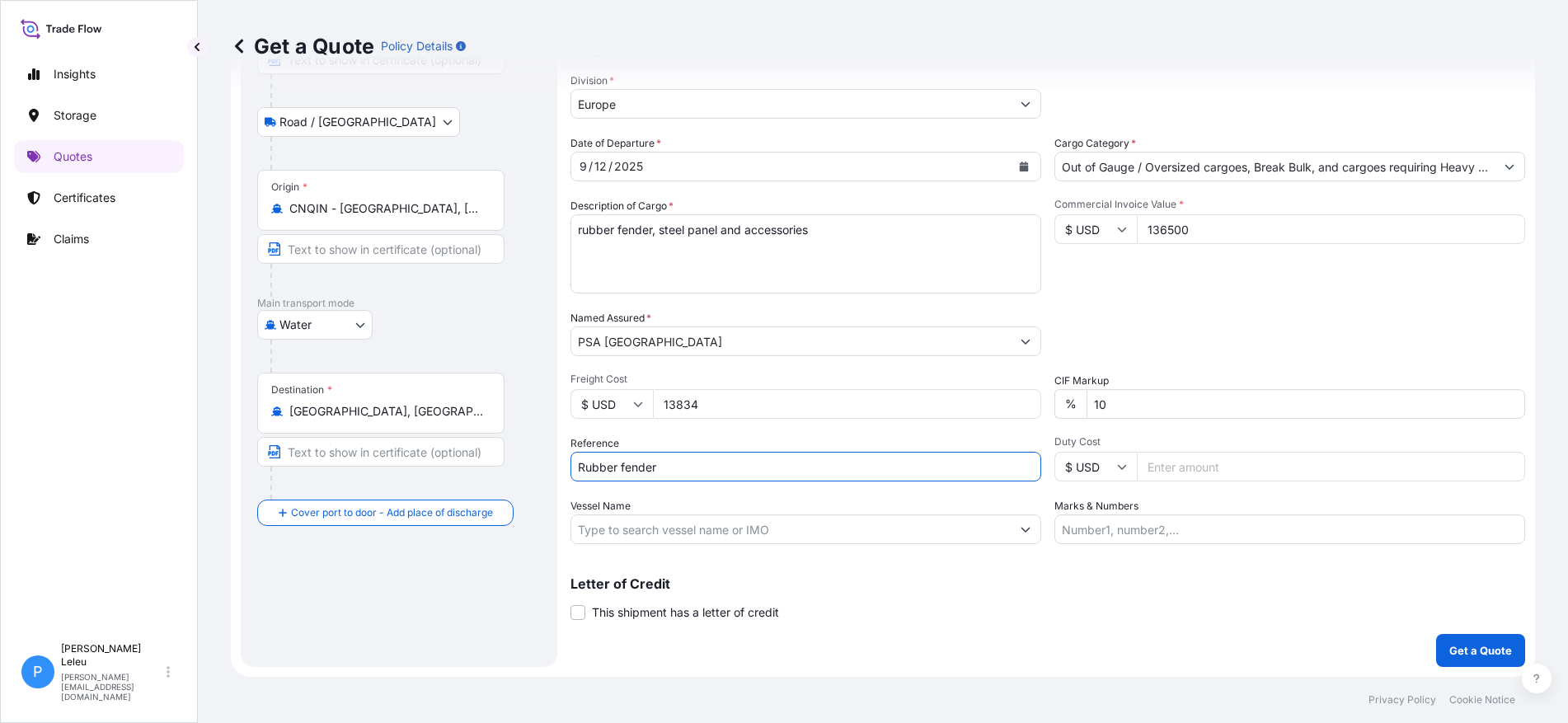
click at [744, 469] on input "Rubber fender" at bounding box center [806, 466] width 471 height 30
click at [926, 532] on input "Vessel Name" at bounding box center [790, 529] width 439 height 30
click at [695, 531] on input "Vessel Name" at bounding box center [790, 529] width 439 height 30
click at [938, 535] on input "Vessel Name" at bounding box center [790, 529] width 439 height 30
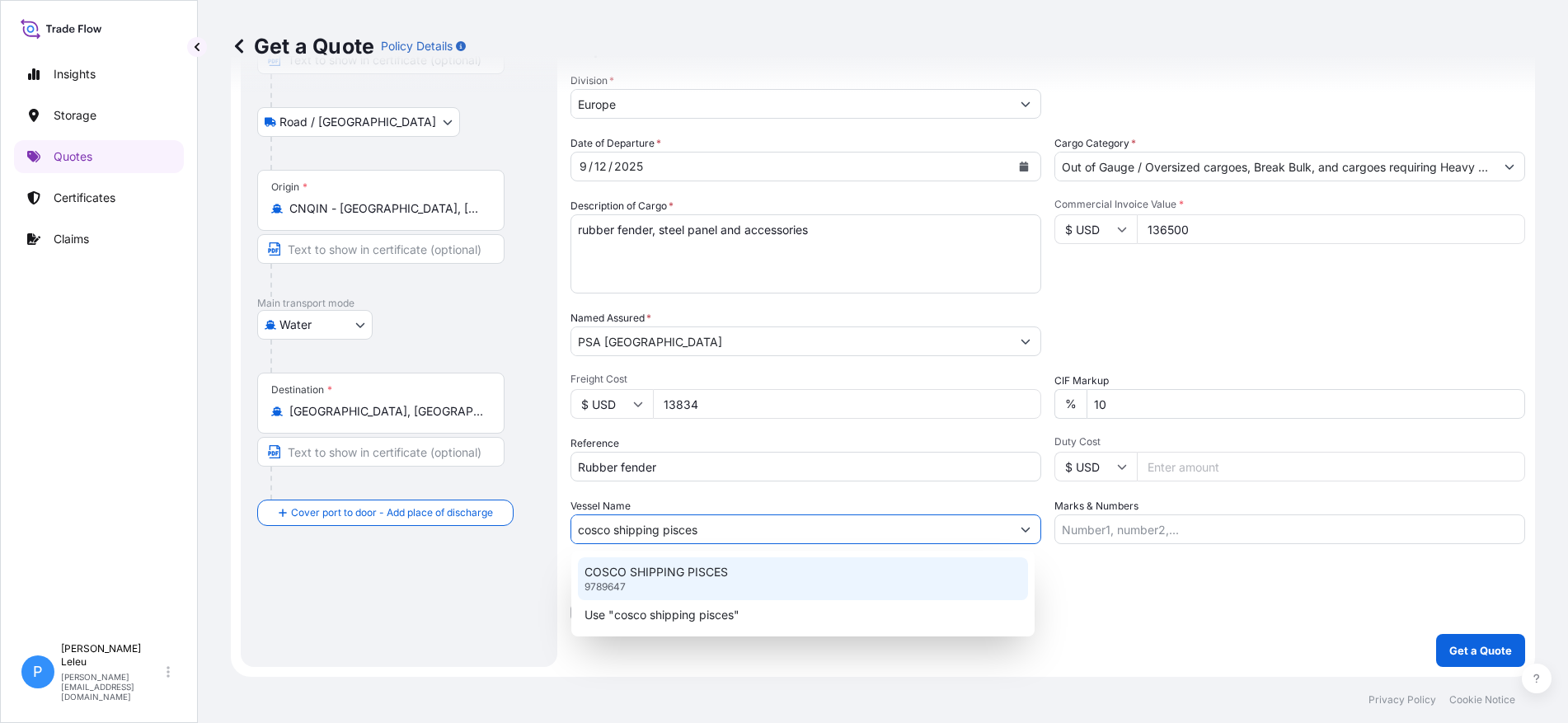
click at [717, 576] on p "COSCO SHIPPING PISCES" at bounding box center [656, 571] width 143 height 16
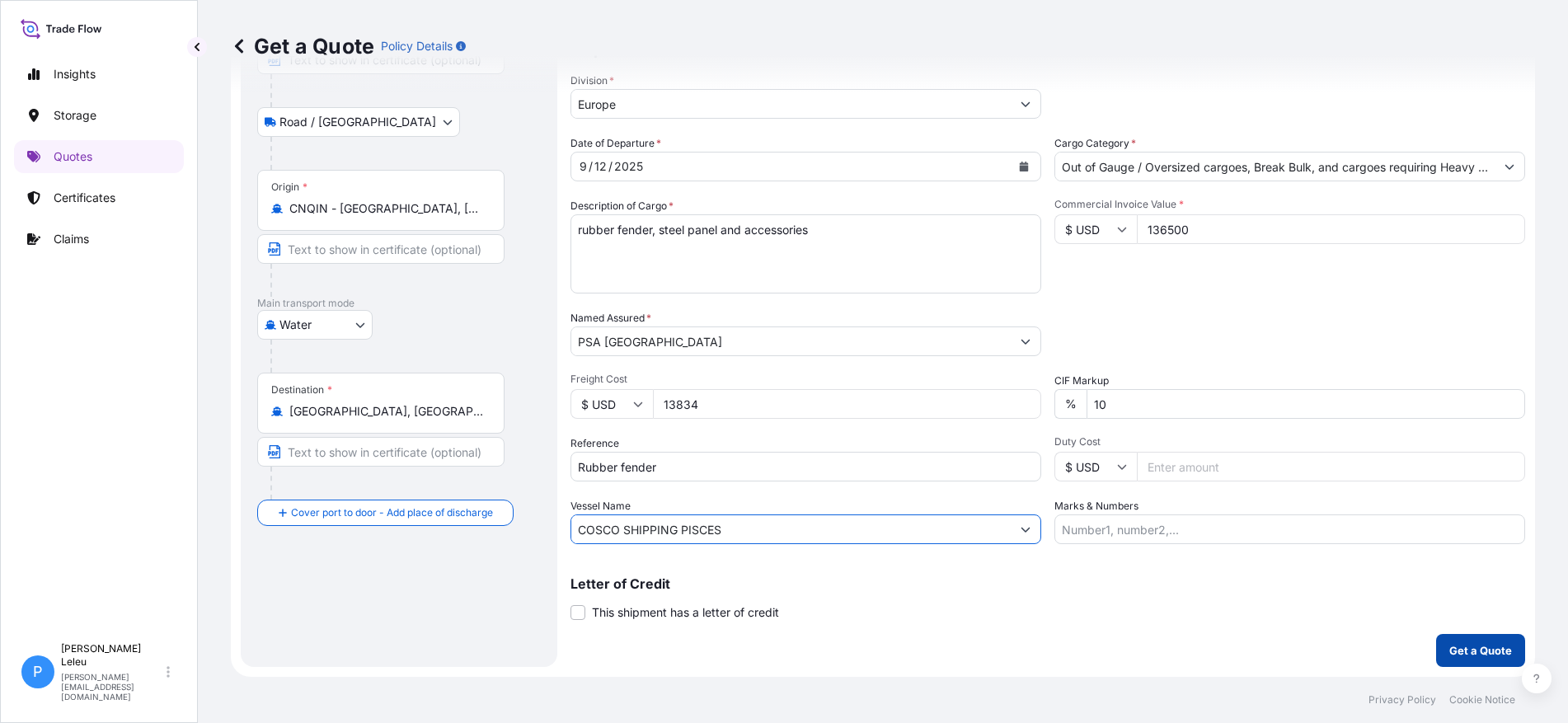
type input "COSCO SHIPPING PISCES"
click at [1478, 645] on p "Get a Quote" at bounding box center [1479, 650] width 62 height 16
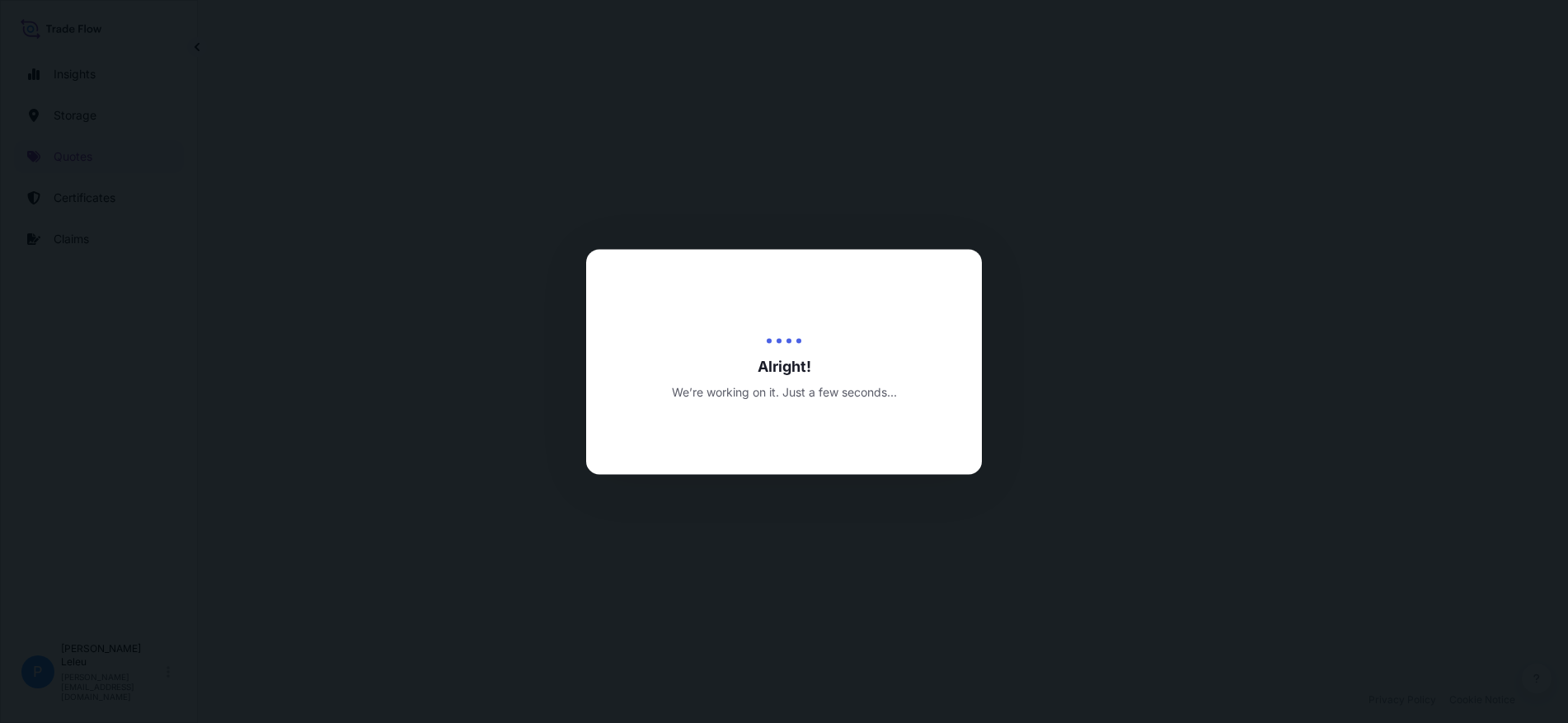
select select "Road / [GEOGRAPHIC_DATA]"
select select "Water"
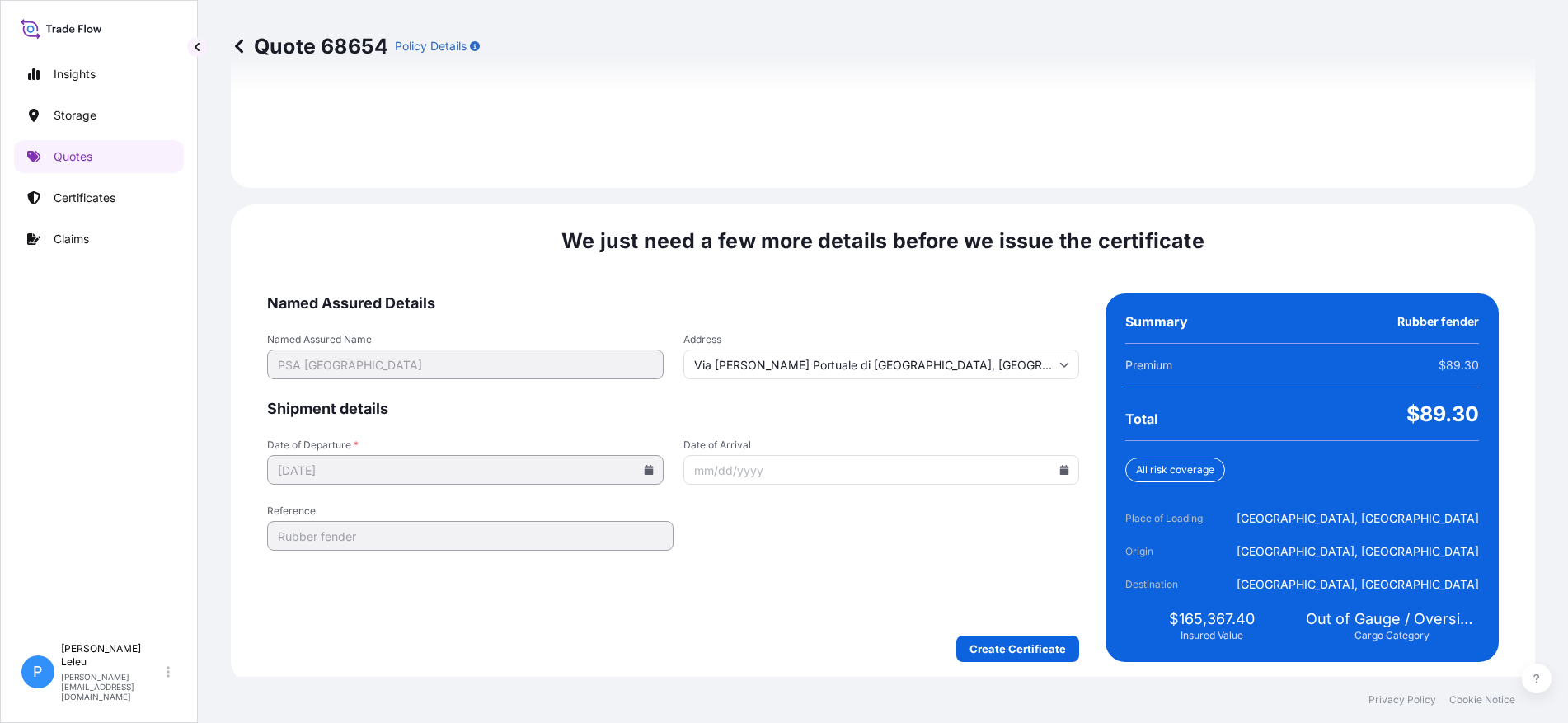
scroll to position [2560, 0]
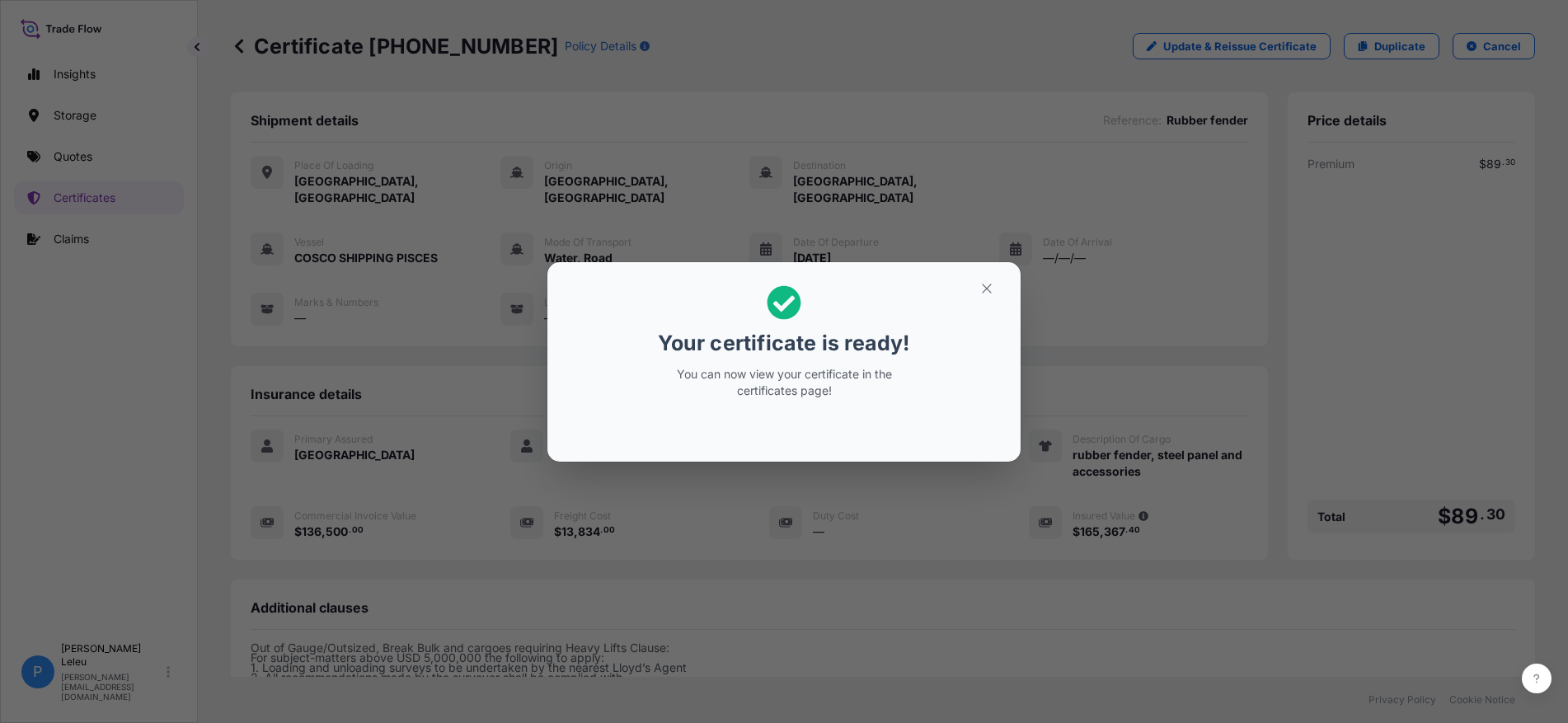
click at [1076, 312] on div "Your certificate is ready! You can now view your certificate in the certificate…" at bounding box center [784, 362] width 1568 height 723
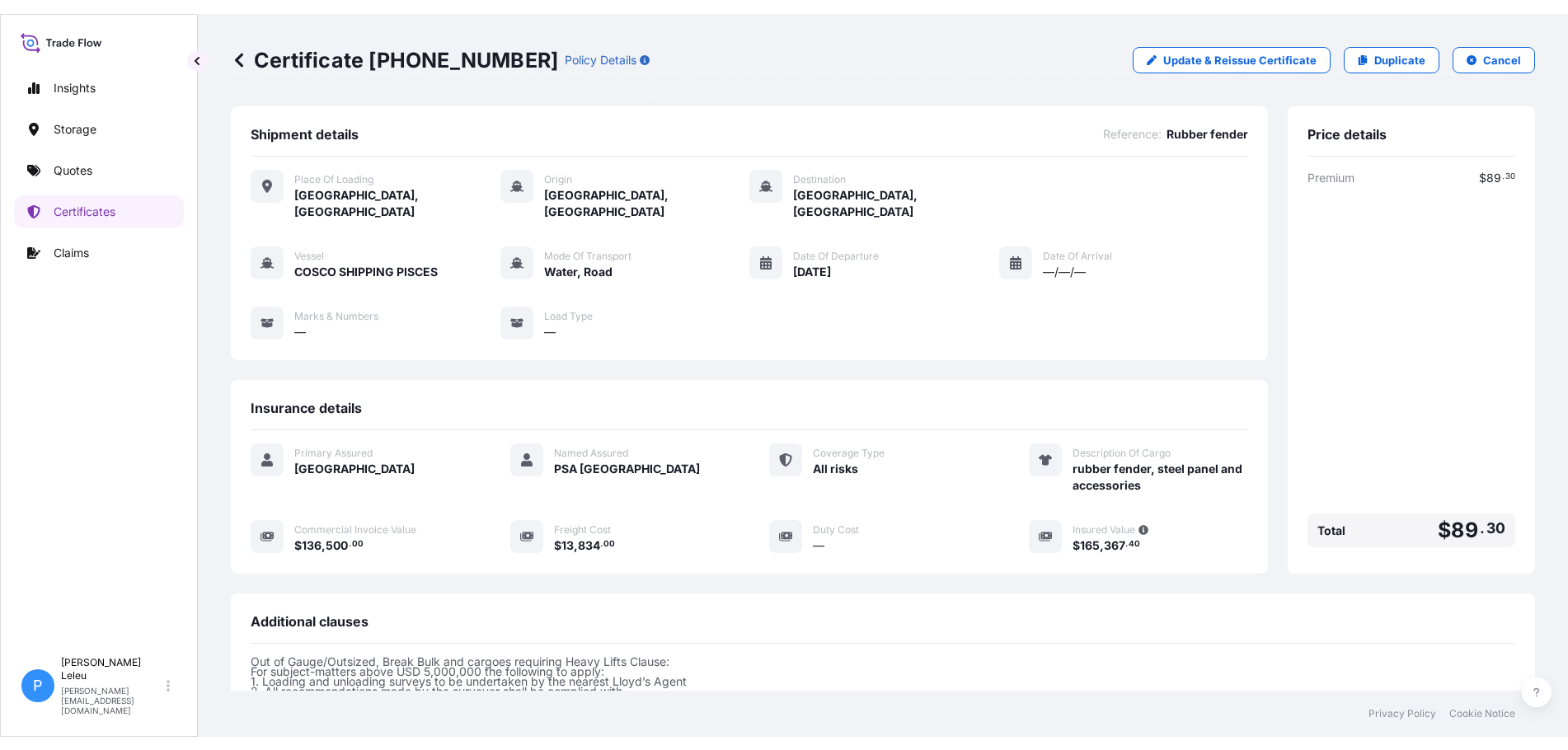
scroll to position [306, 0]
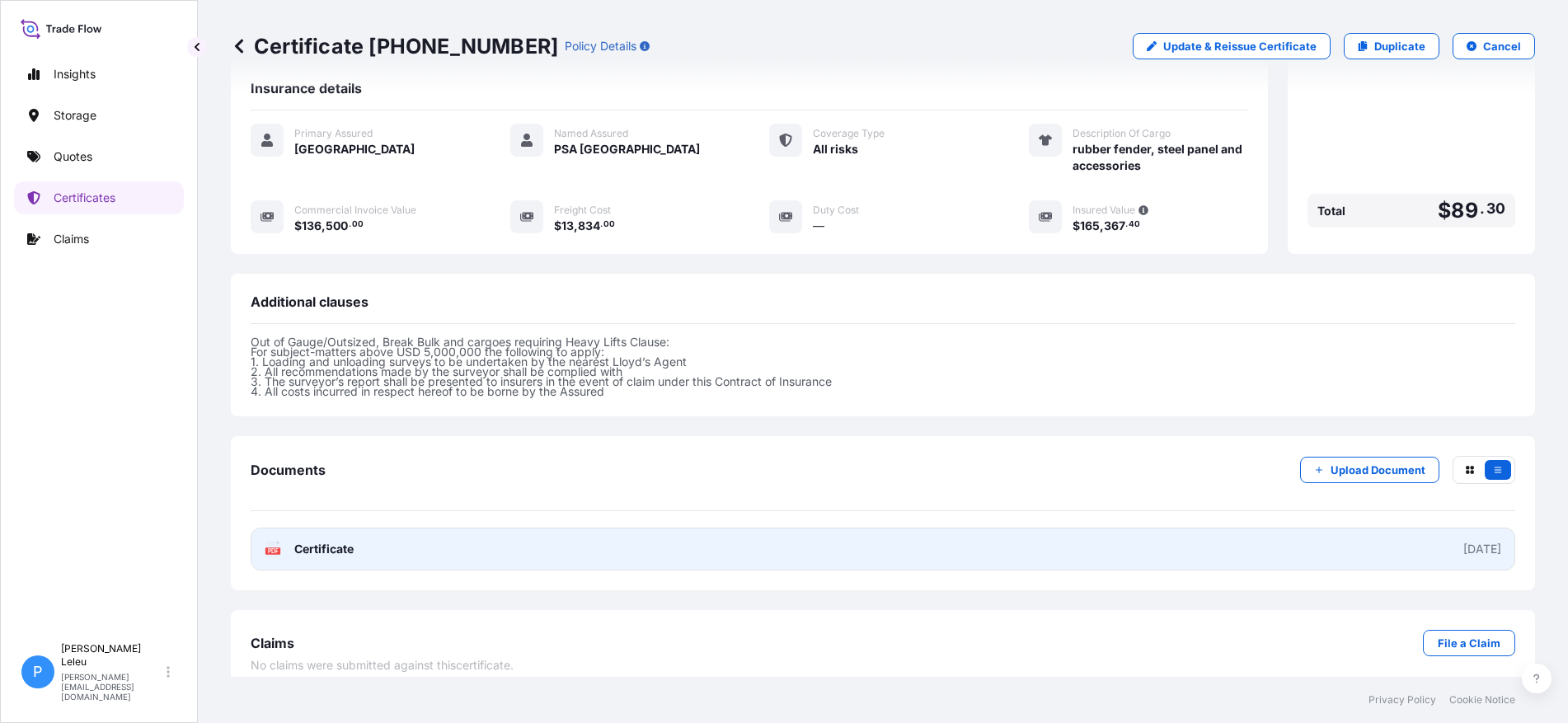
click at [590, 534] on link "PDF Certificate [DATE]" at bounding box center [882, 549] width 1264 height 43
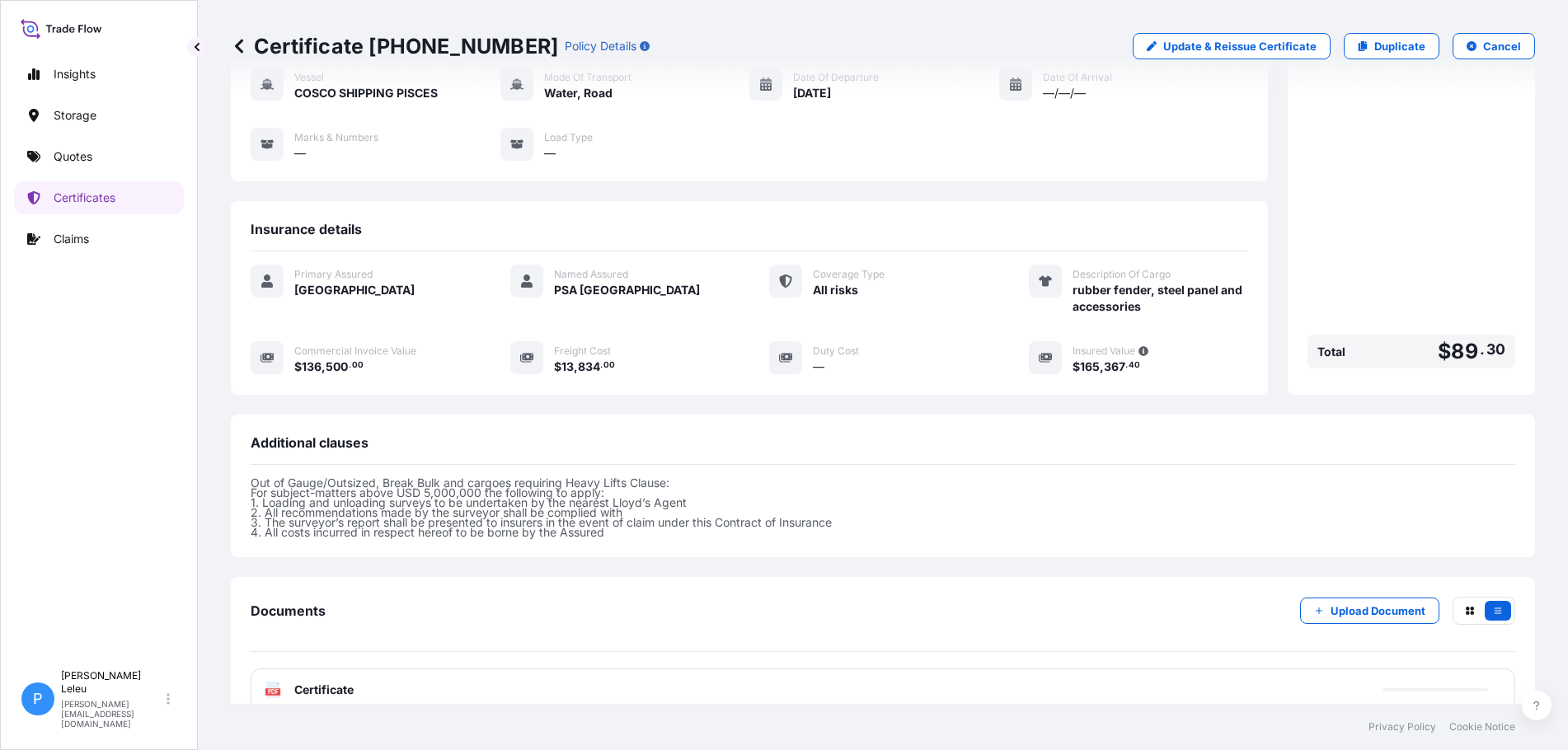
scroll to position [0, 0]
